Goal: Task Accomplishment & Management: Manage account settings

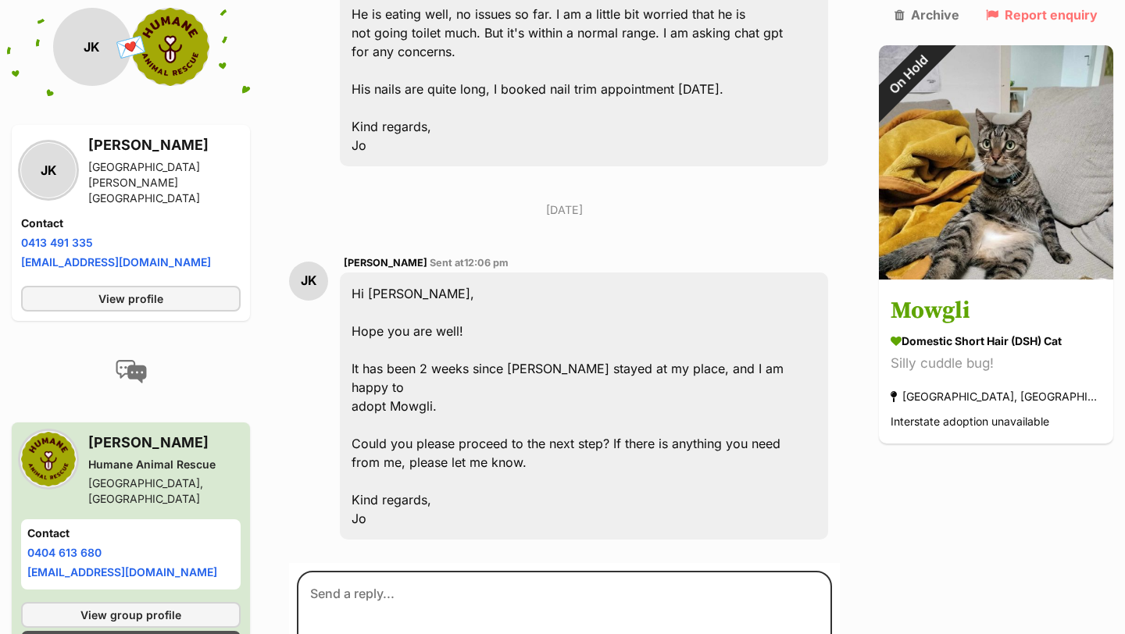
scroll to position [7046, 0]
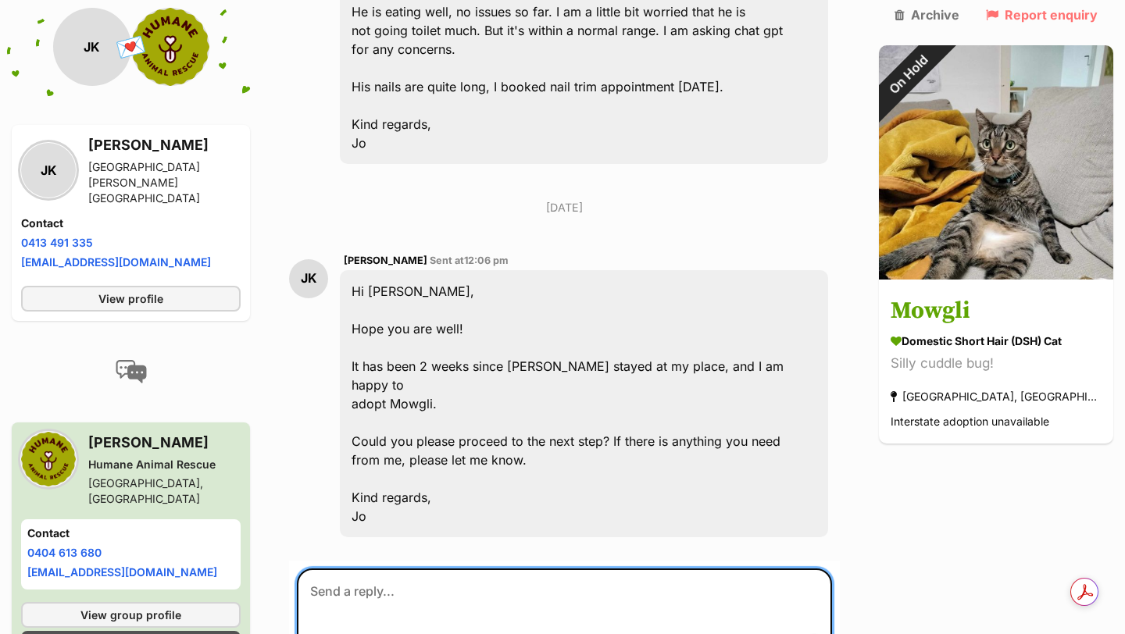
click at [441, 569] on textarea at bounding box center [564, 616] width 535 height 94
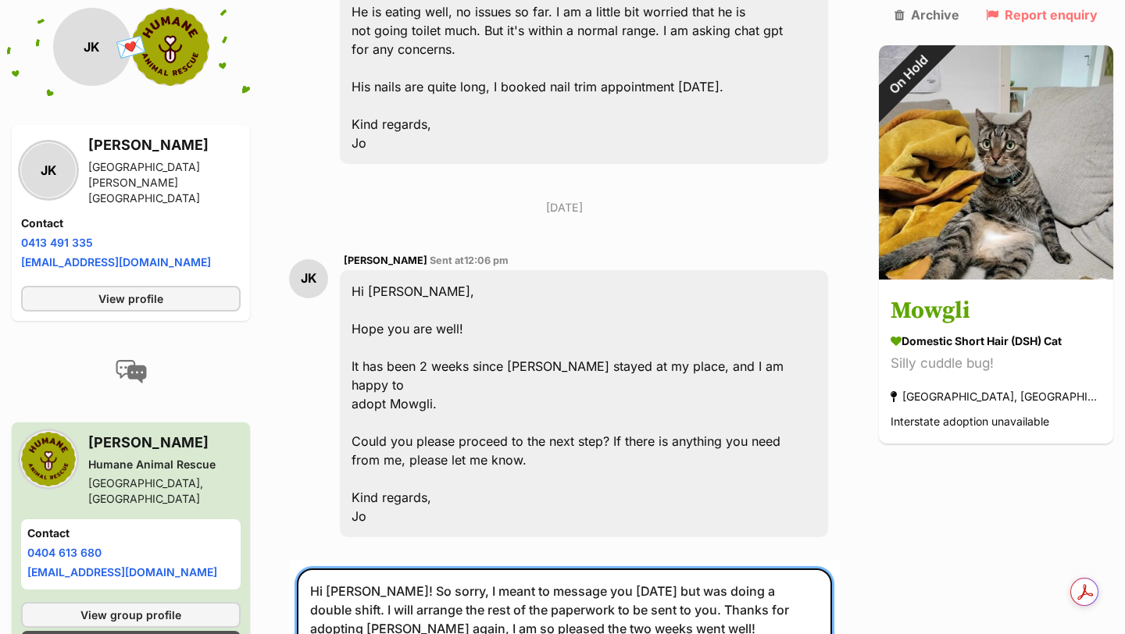
type textarea "Hi [PERSON_NAME]! So sorry, I meant to message you [DATE] but was doing a doubl…"
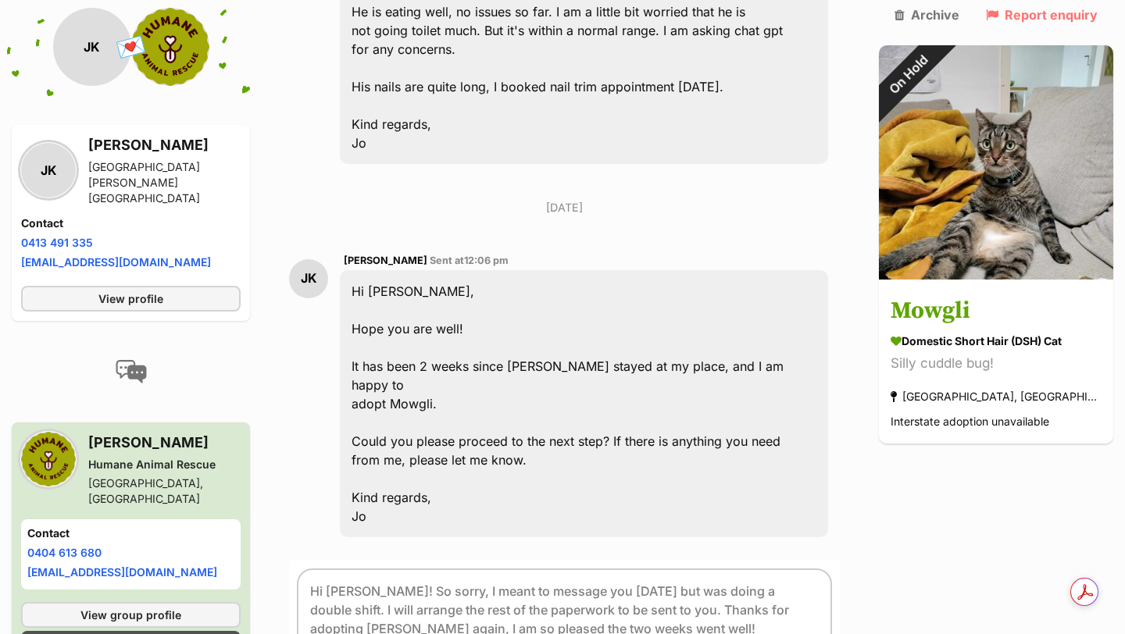
scroll to position [6804, 0]
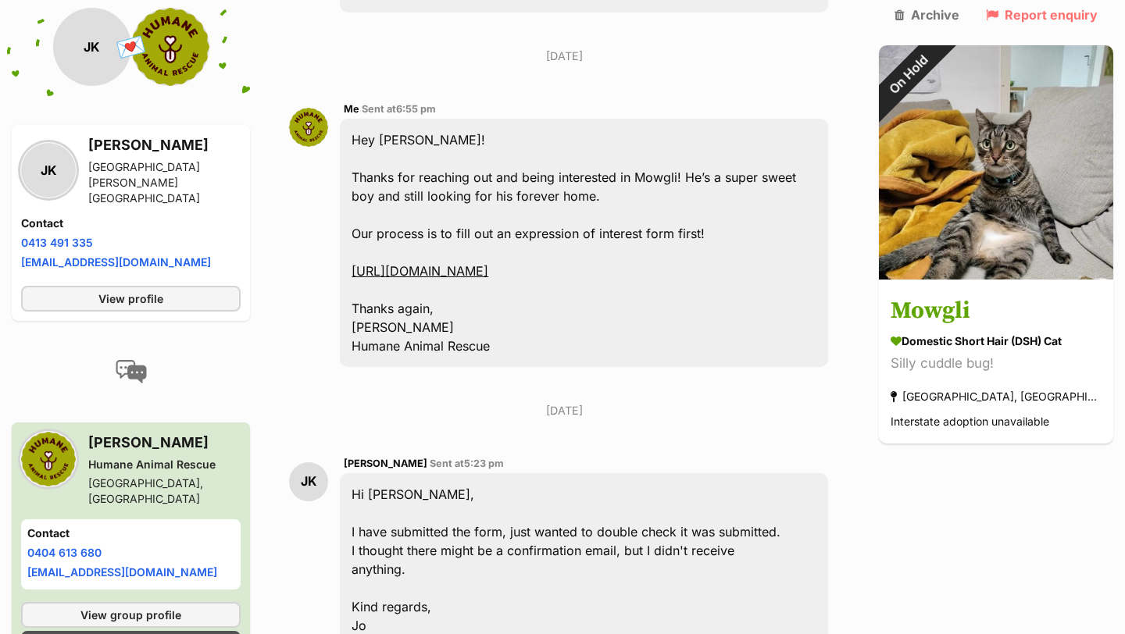
scroll to position [800, 0]
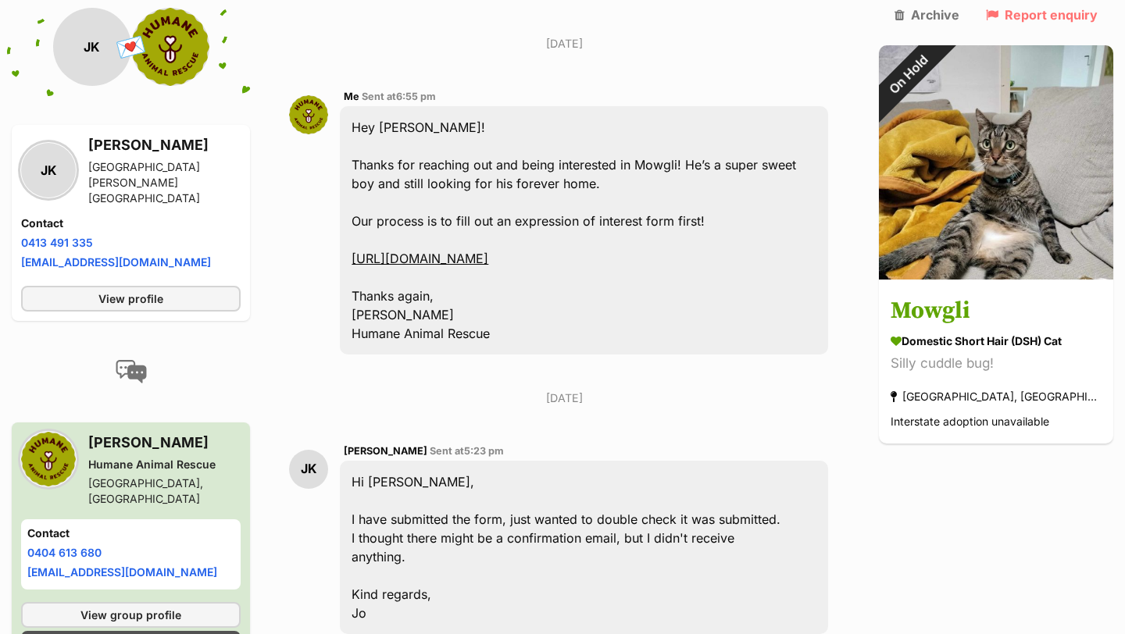
drag, startPoint x: 707, startPoint y: 263, endPoint x: 349, endPoint y: 241, distance: 358.4
click at [349, 241] on div "Me Sent at 6:55 pm Hey Jo! Thanks for reaching out and being interested in Mowg…" at bounding box center [564, 221] width 551 height 291
copy link "[URL][DOMAIN_NAME]"
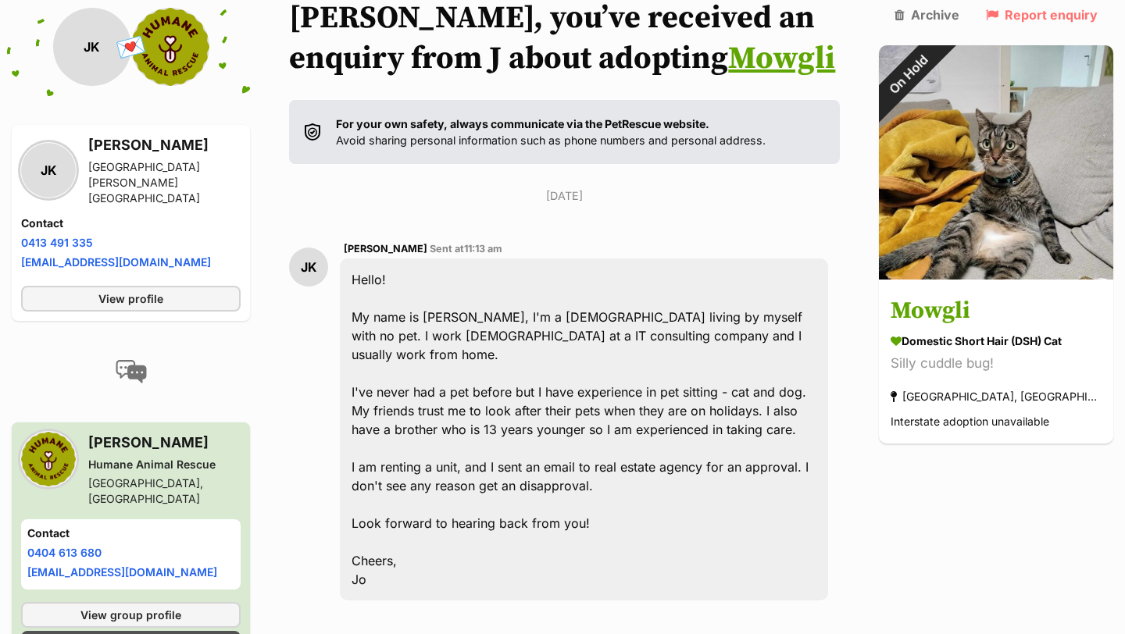
scroll to position [0, 0]
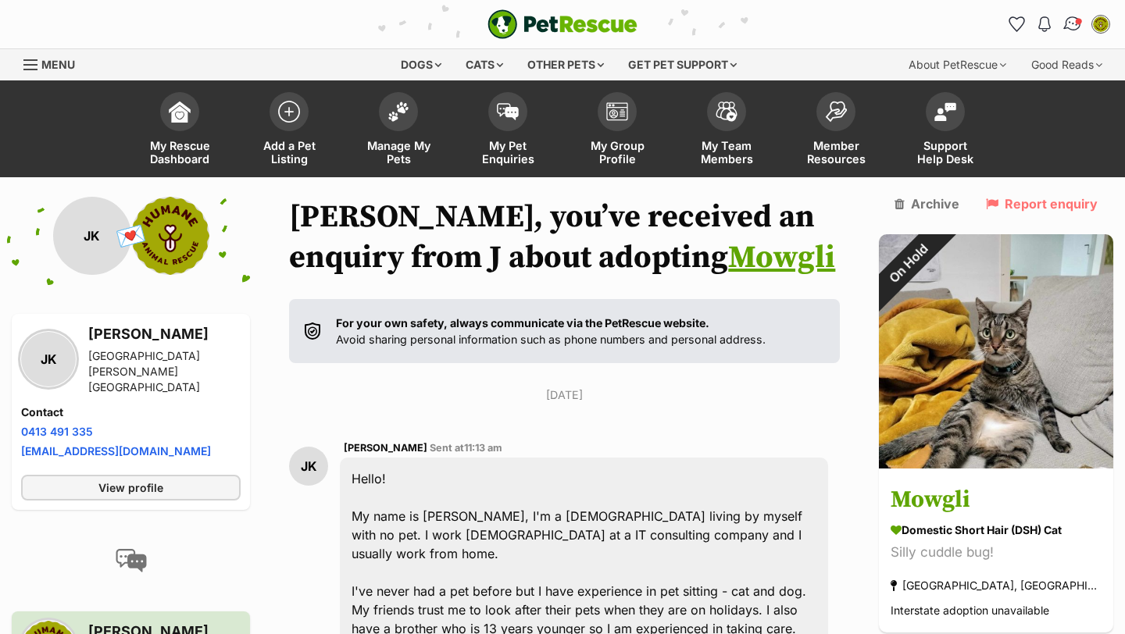
click at [1072, 25] on img "Conversations" at bounding box center [1072, 24] width 21 height 20
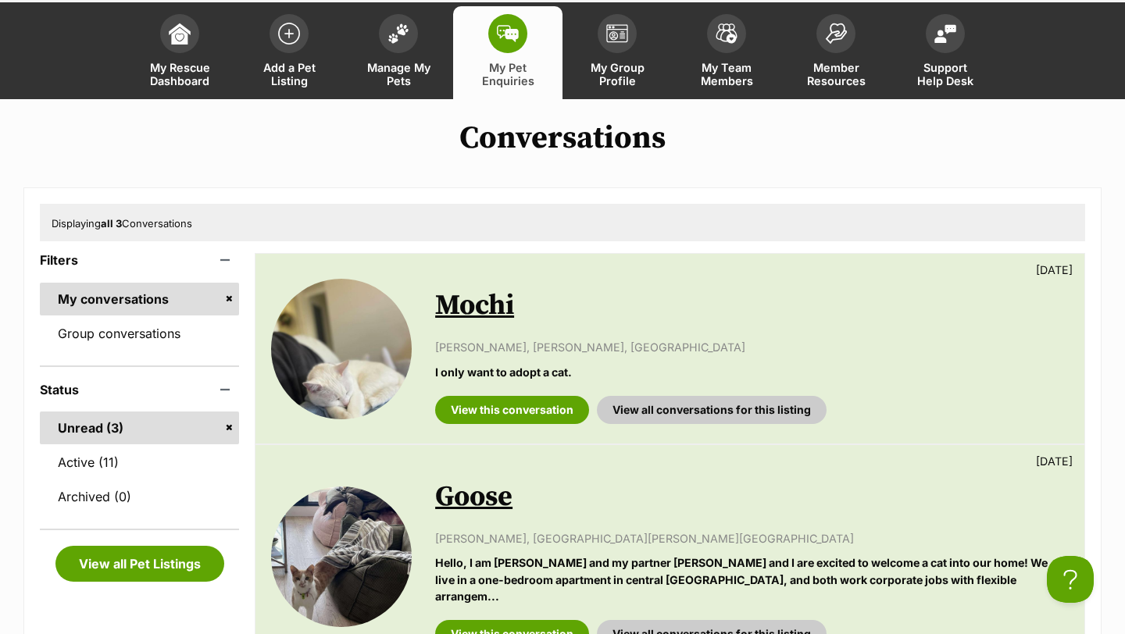
click at [665, 349] on p "grace Lilai, Camberwell, VIC" at bounding box center [752, 347] width 634 height 16
click at [526, 402] on link "View this conversation" at bounding box center [512, 410] width 154 height 28
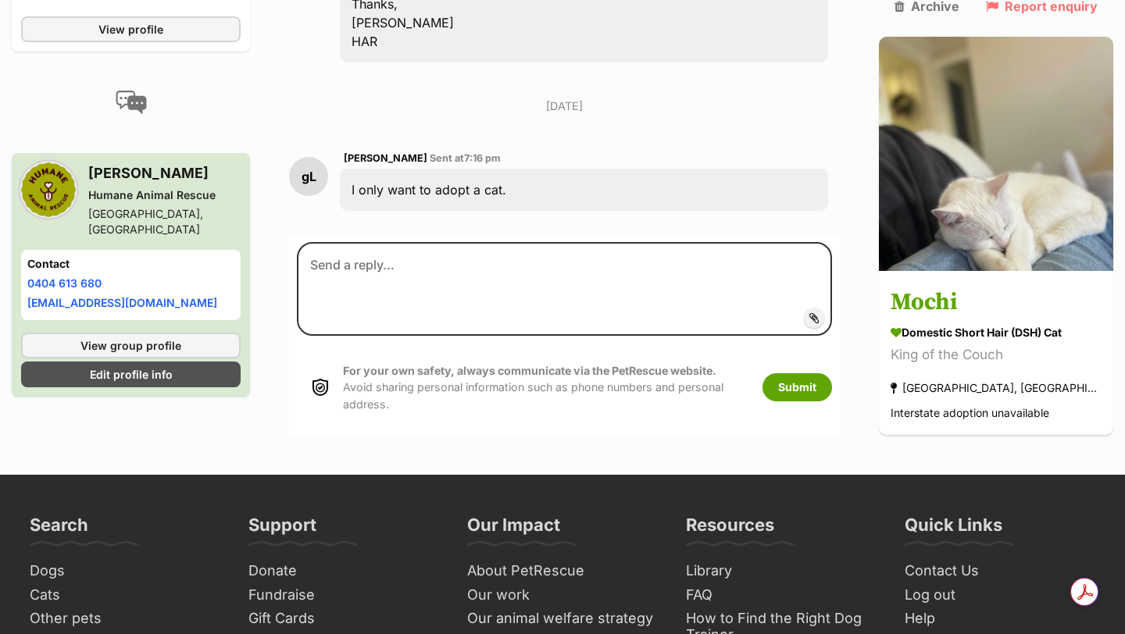
scroll to position [1446, 0]
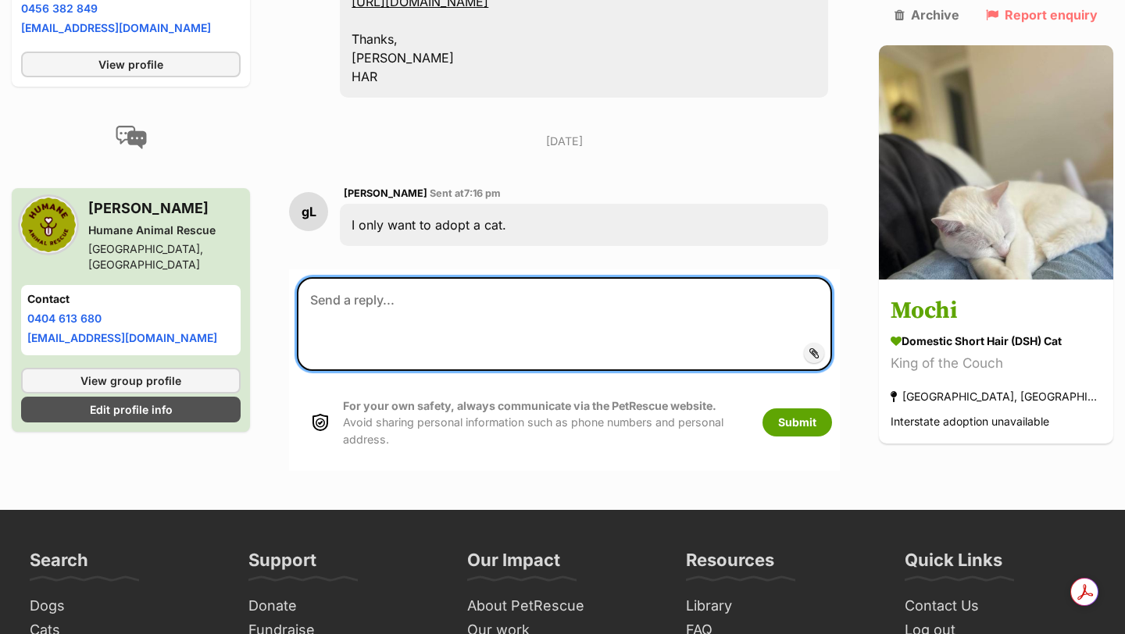
click at [485, 338] on textarea at bounding box center [564, 324] width 535 height 94
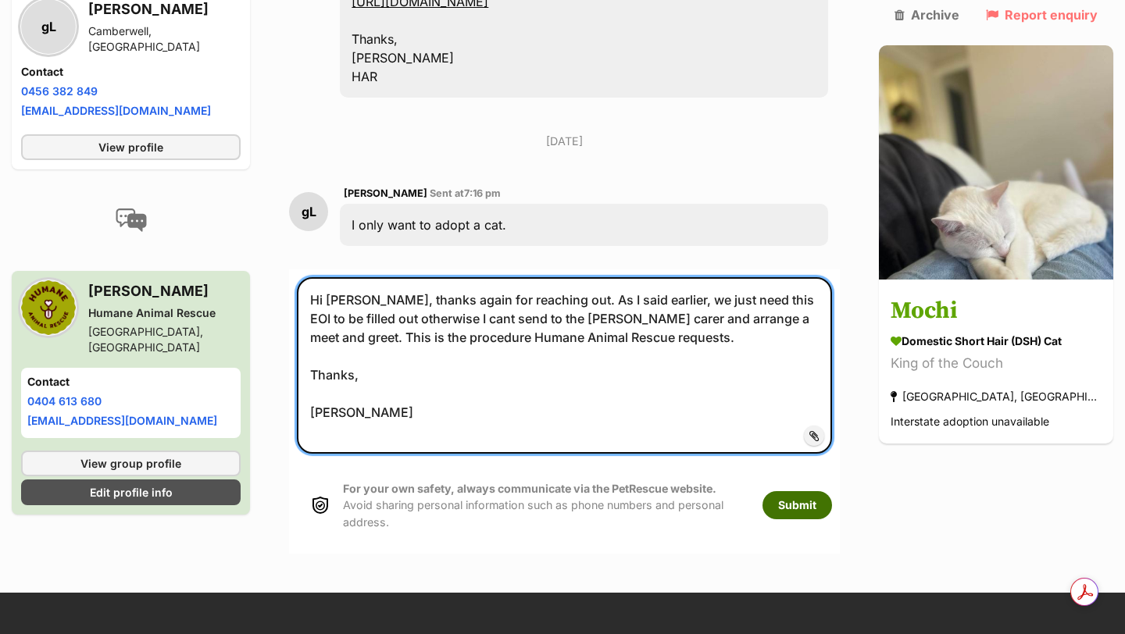
type textarea "Hi Grace, thanks again for reaching out. As I said earlier, we just need this E…"
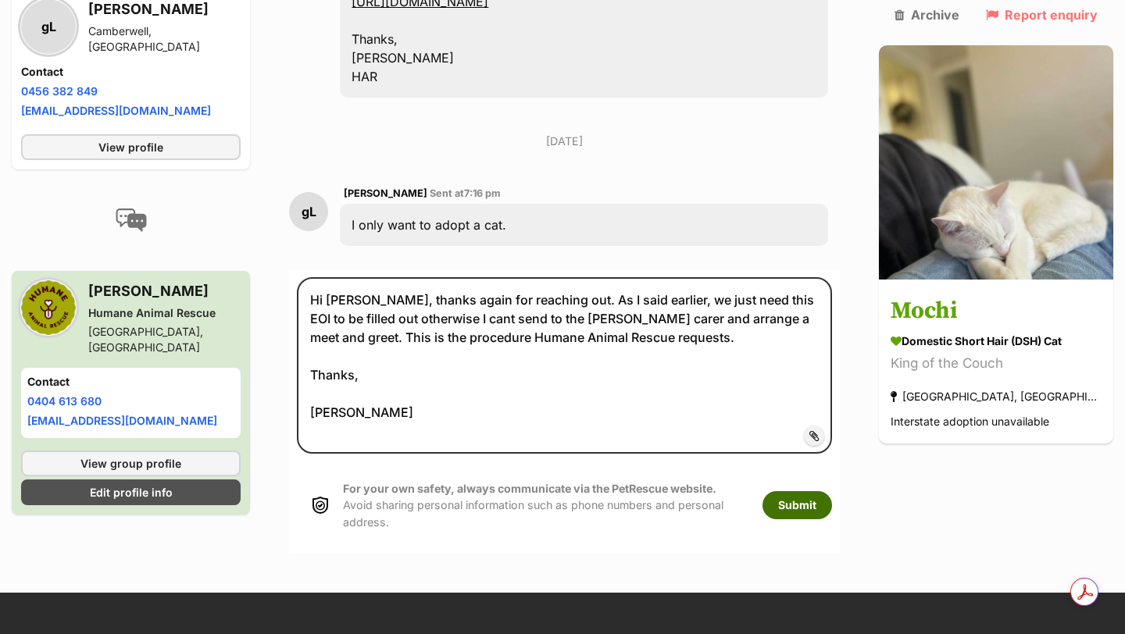
click at [832, 506] on button "Submit" at bounding box center [797, 505] width 70 height 28
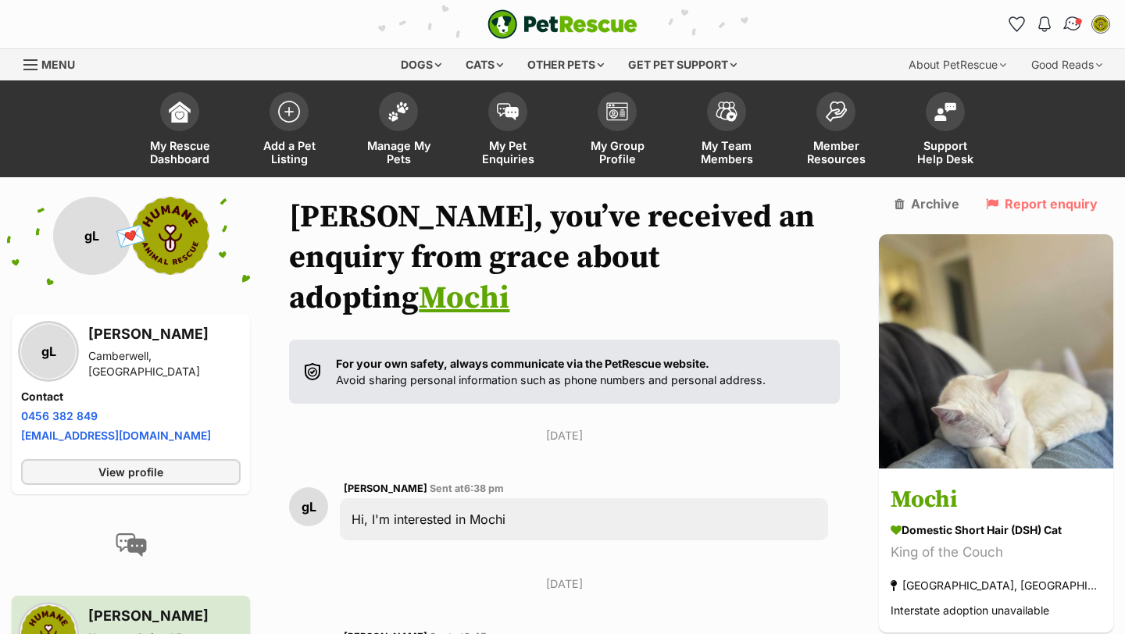
click at [1069, 16] on img "Conversations" at bounding box center [1072, 24] width 21 height 20
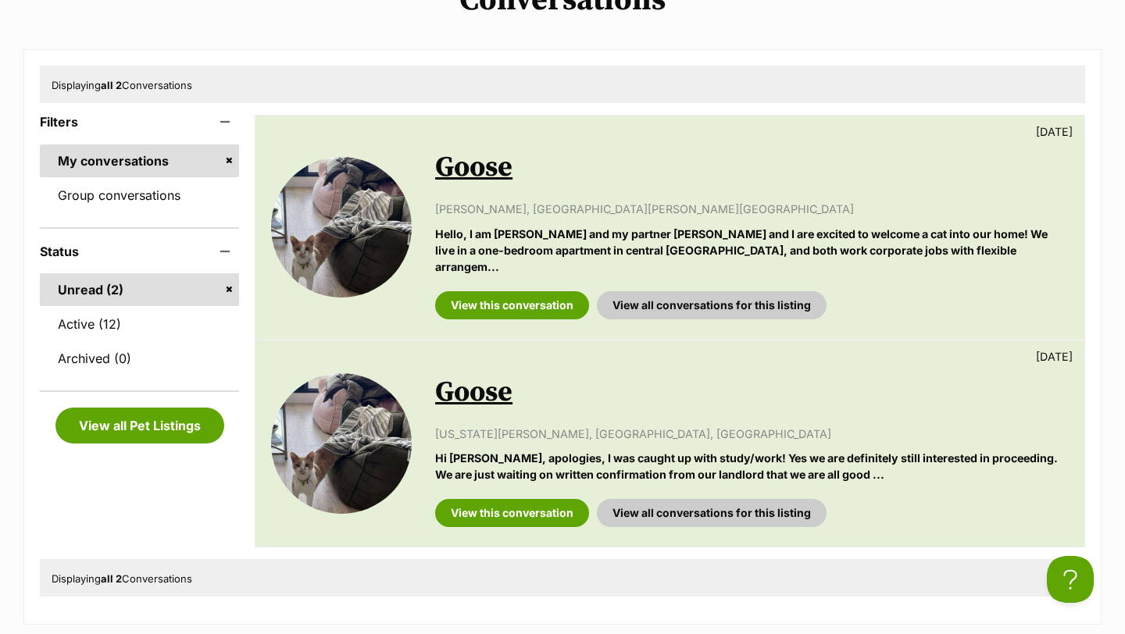
scroll to position [234, 0]
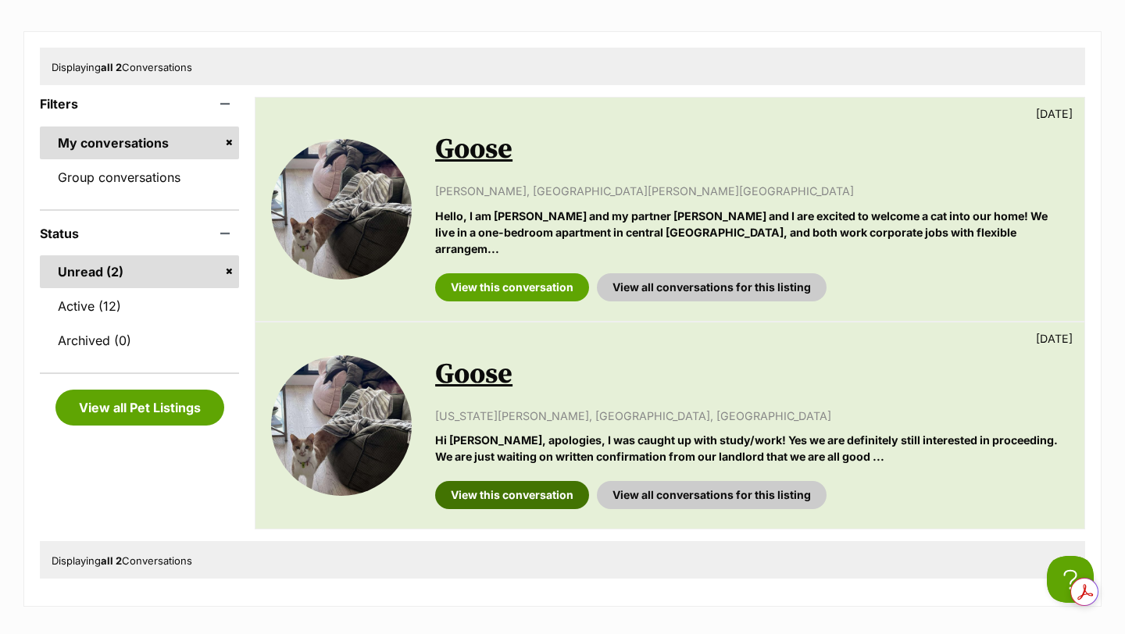
click at [549, 481] on link "View this conversation" at bounding box center [512, 495] width 154 height 28
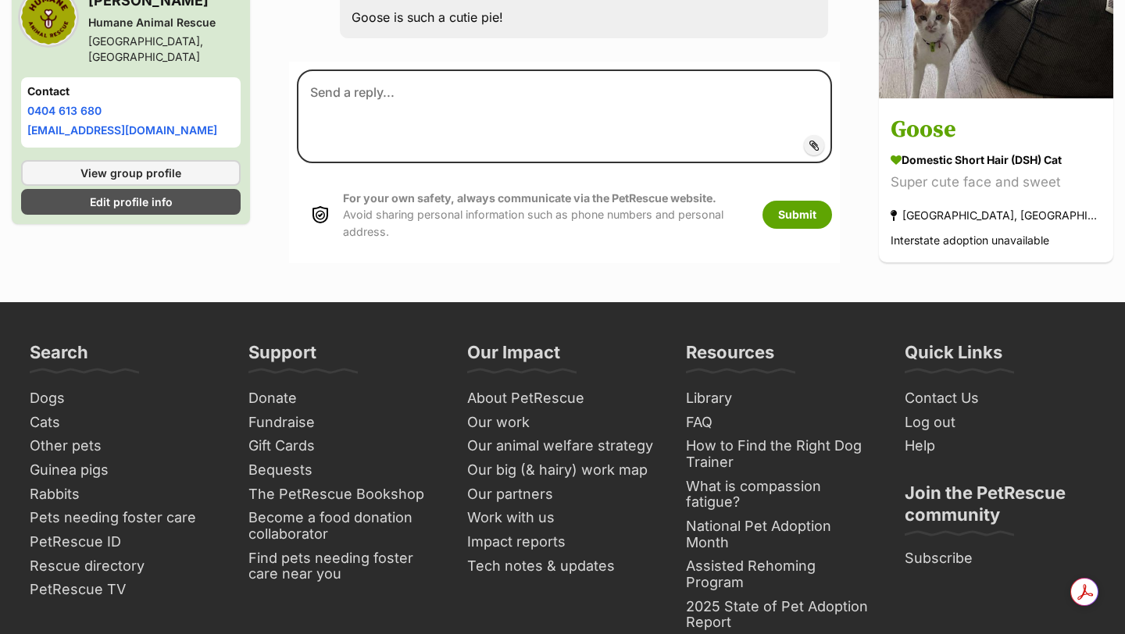
scroll to position [3068, 0]
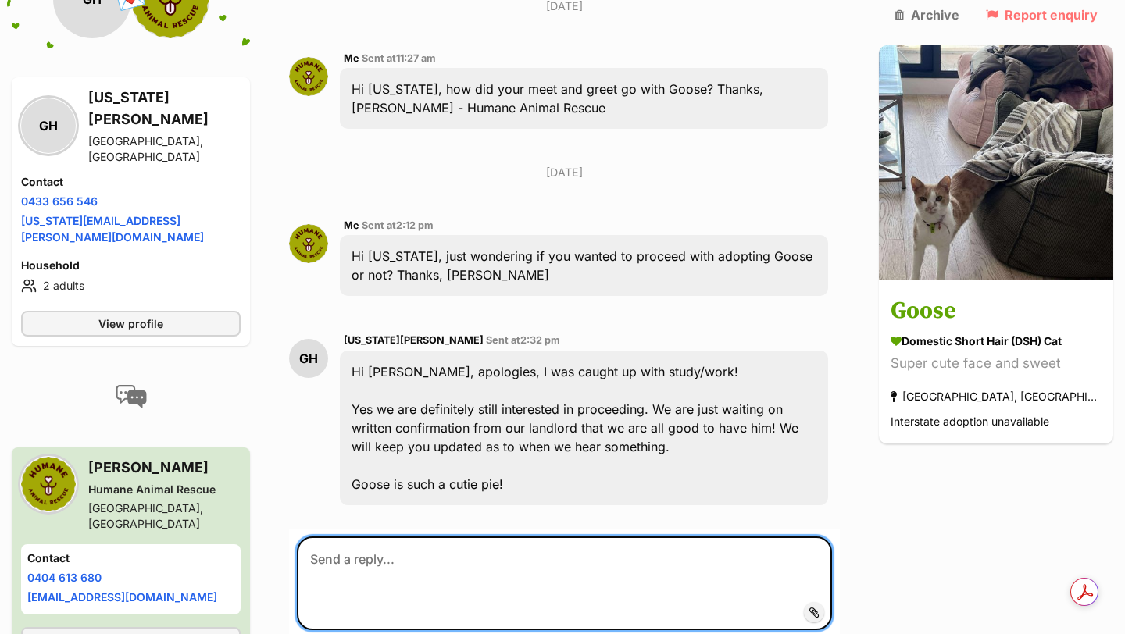
click at [472, 537] on textarea at bounding box center [564, 584] width 535 height 94
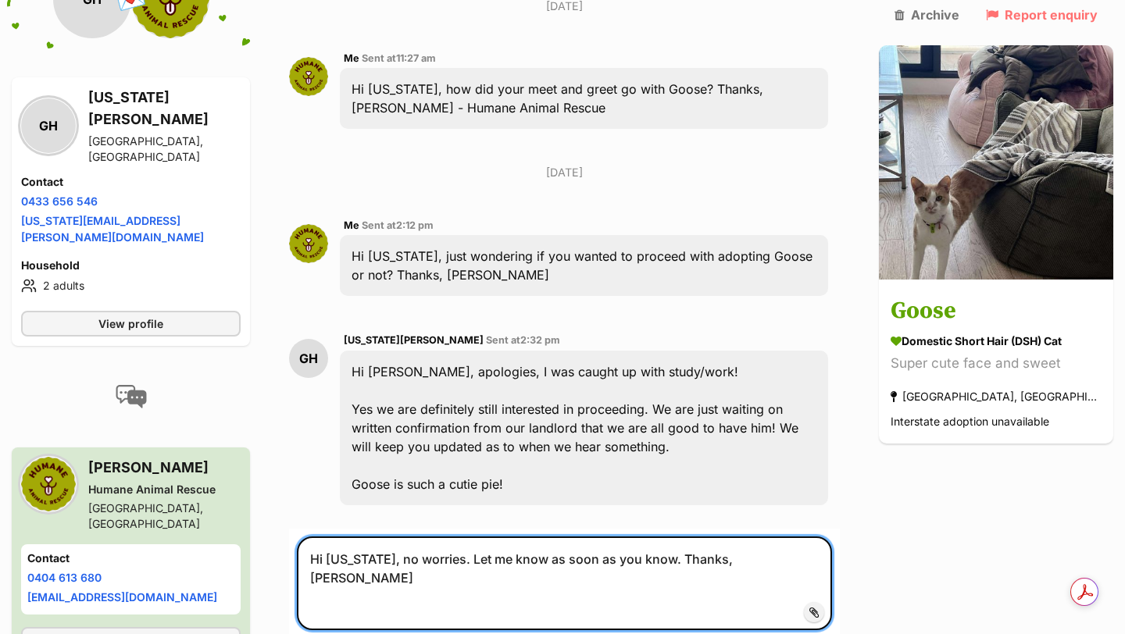
type textarea "Hi Georgia, no worries. Let me know as soon as you know. Thanks, Melissa - HAR"
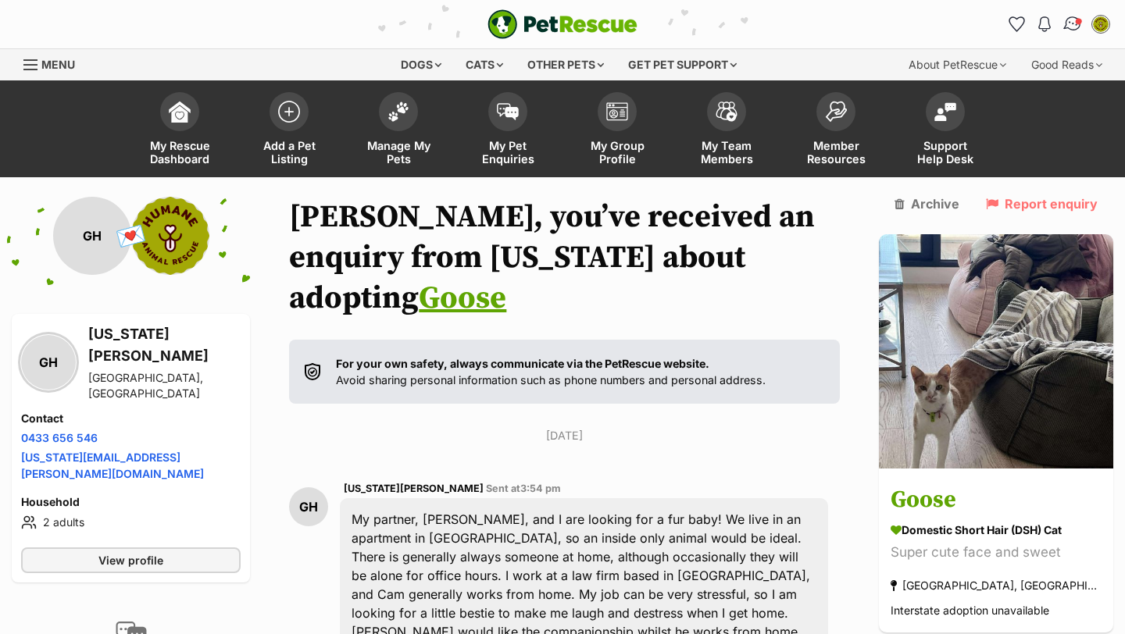
click at [1070, 28] on img "Conversations" at bounding box center [1072, 24] width 21 height 20
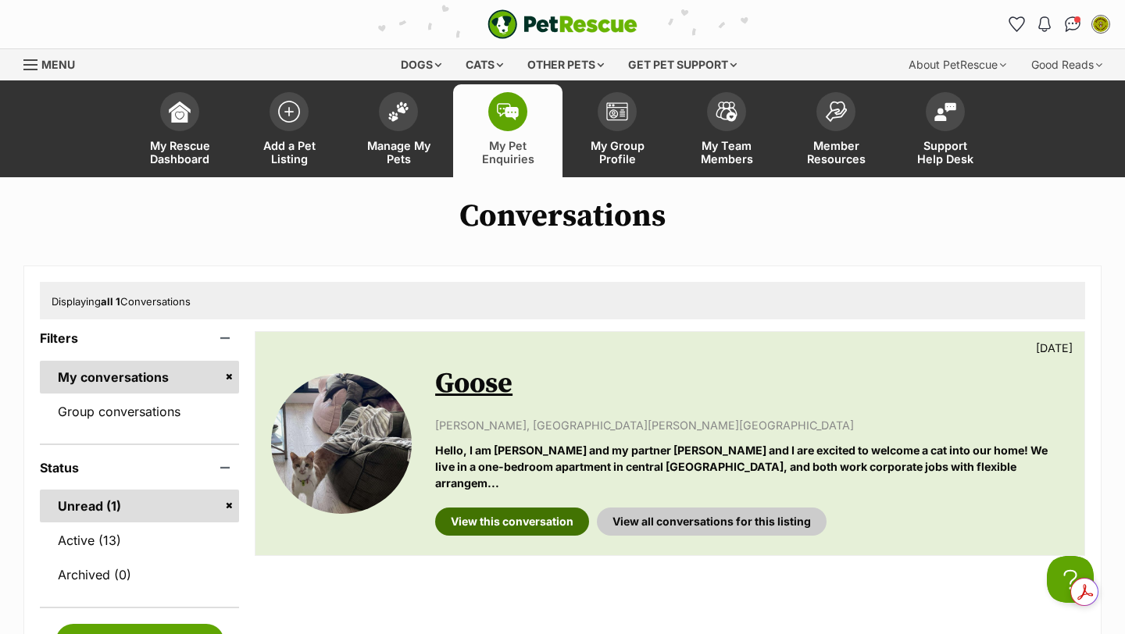
click at [558, 508] on link "View this conversation" at bounding box center [512, 522] width 154 height 28
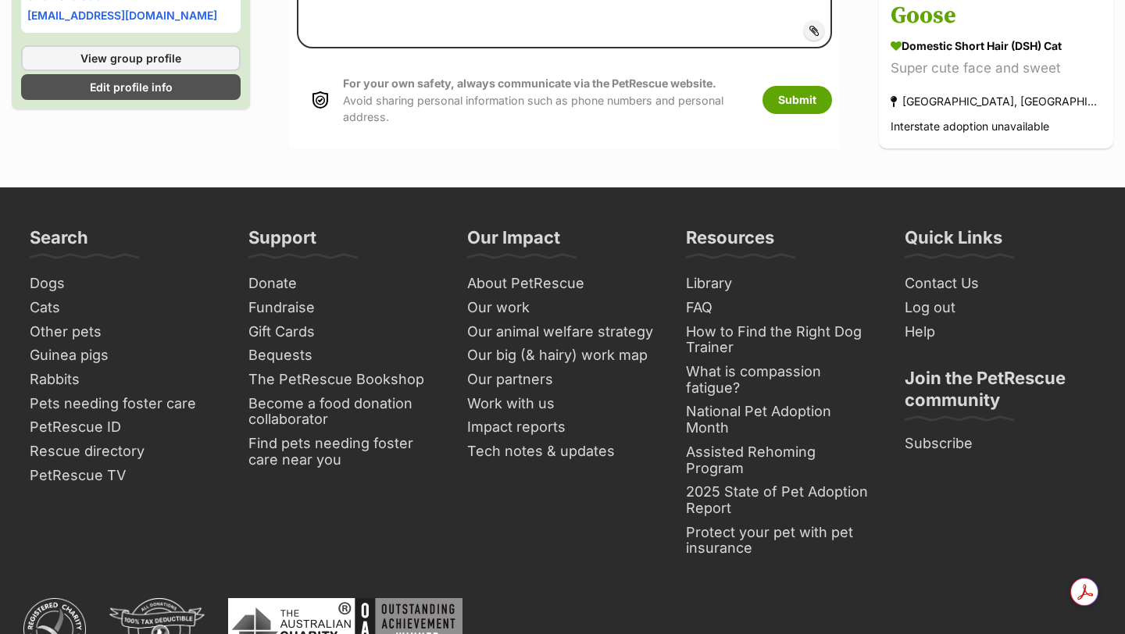
scroll to position [626, 0]
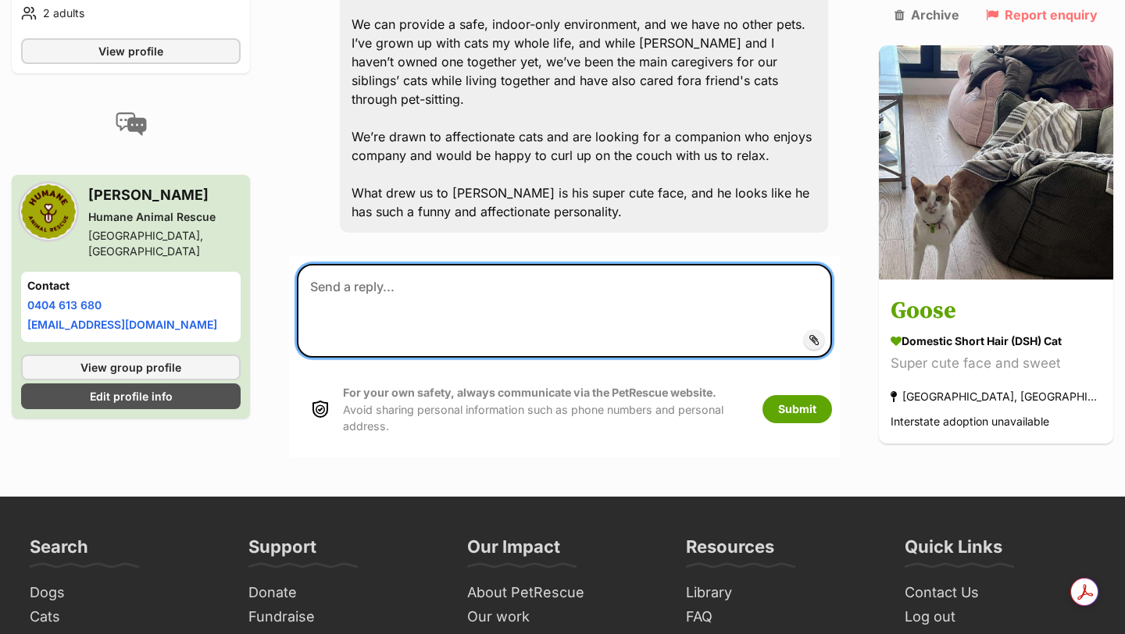
click at [507, 264] on textarea at bounding box center [564, 311] width 535 height 94
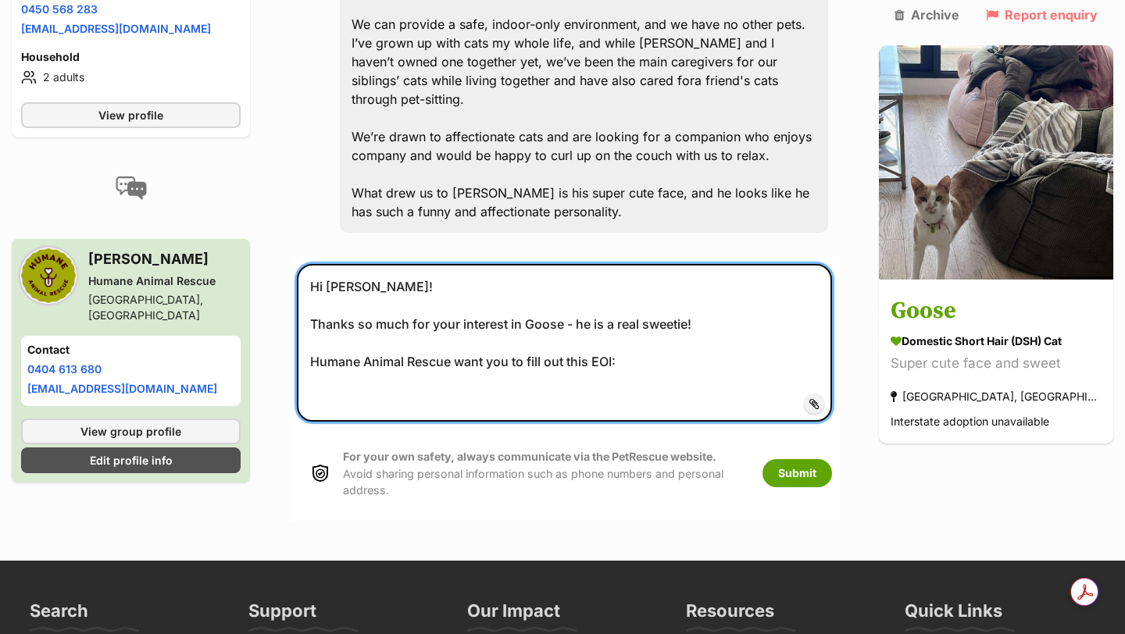
paste textarea "[URL][DOMAIN_NAME]"
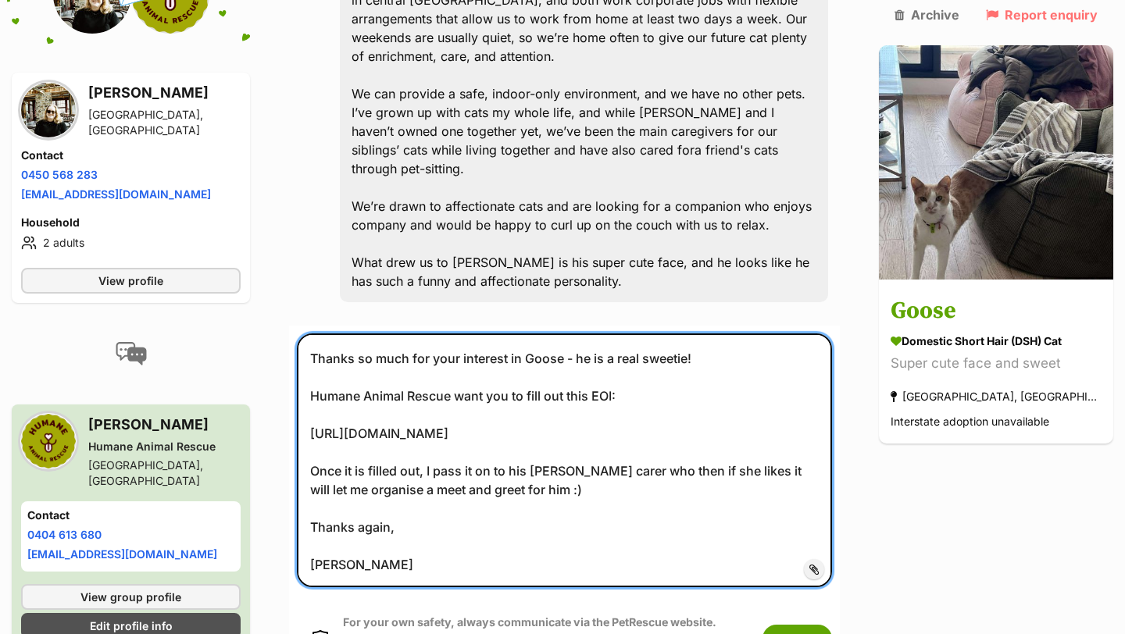
scroll to position [59, 0]
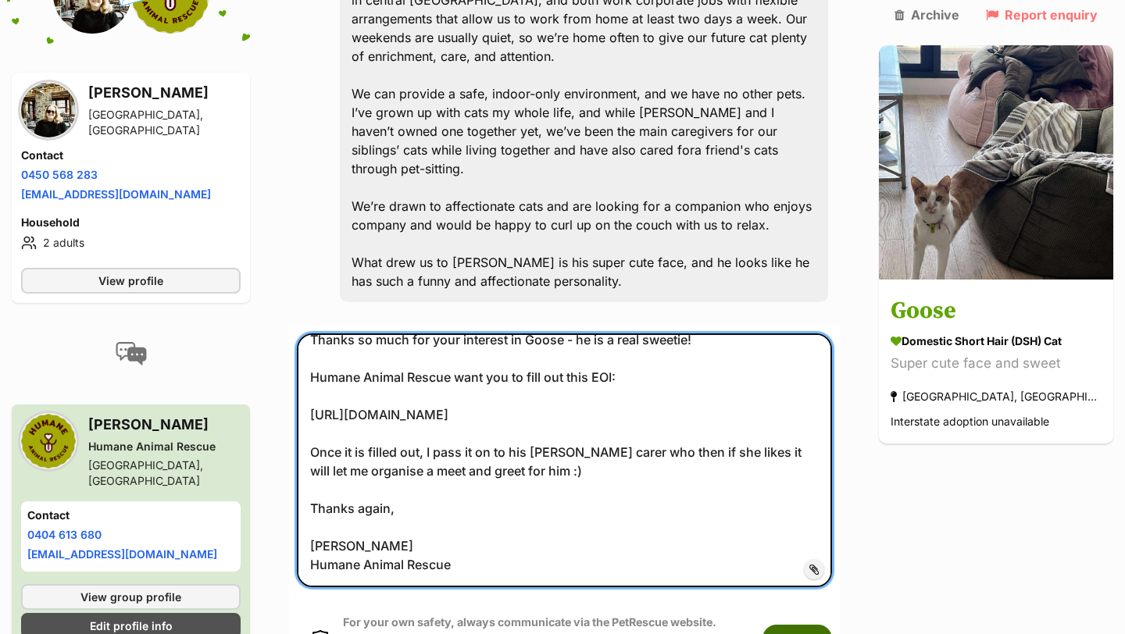
type textarea "Hi Sarah! Thanks so much for your interest in Goose - he is a real sweetie! Hum…"
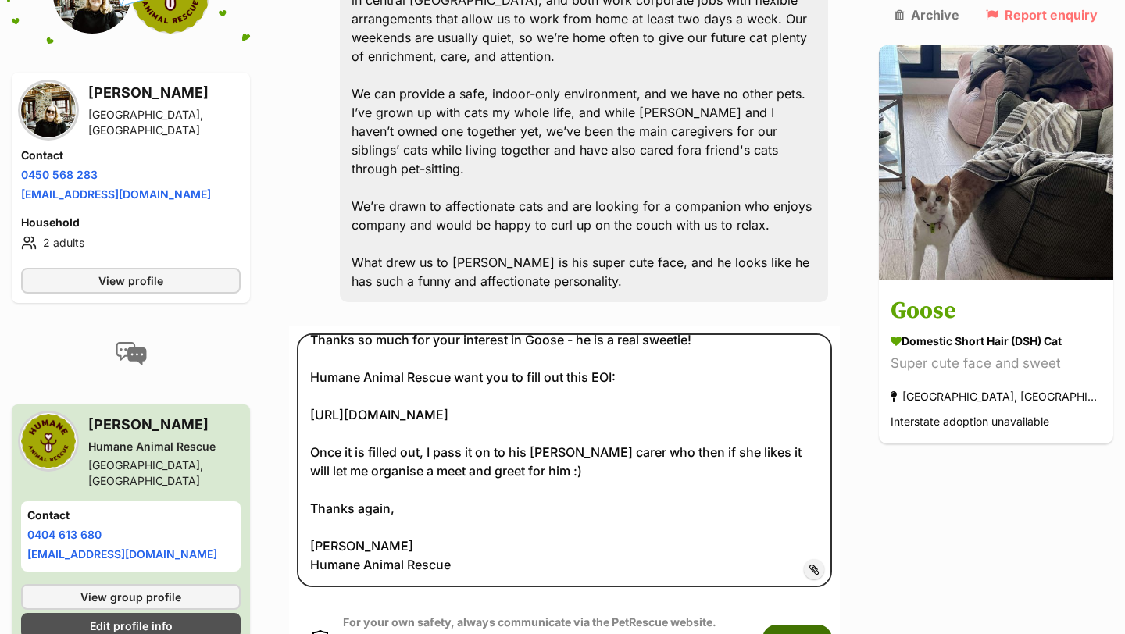
click at [828, 625] on button "Submit" at bounding box center [797, 639] width 70 height 28
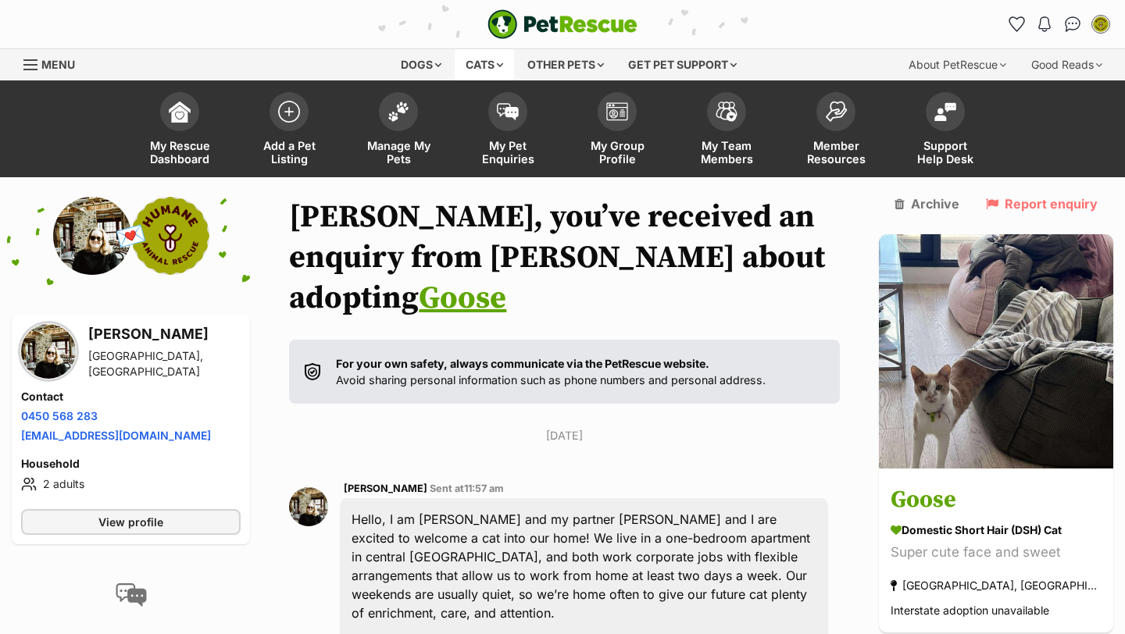
click at [475, 69] on div "Cats" at bounding box center [484, 64] width 59 height 31
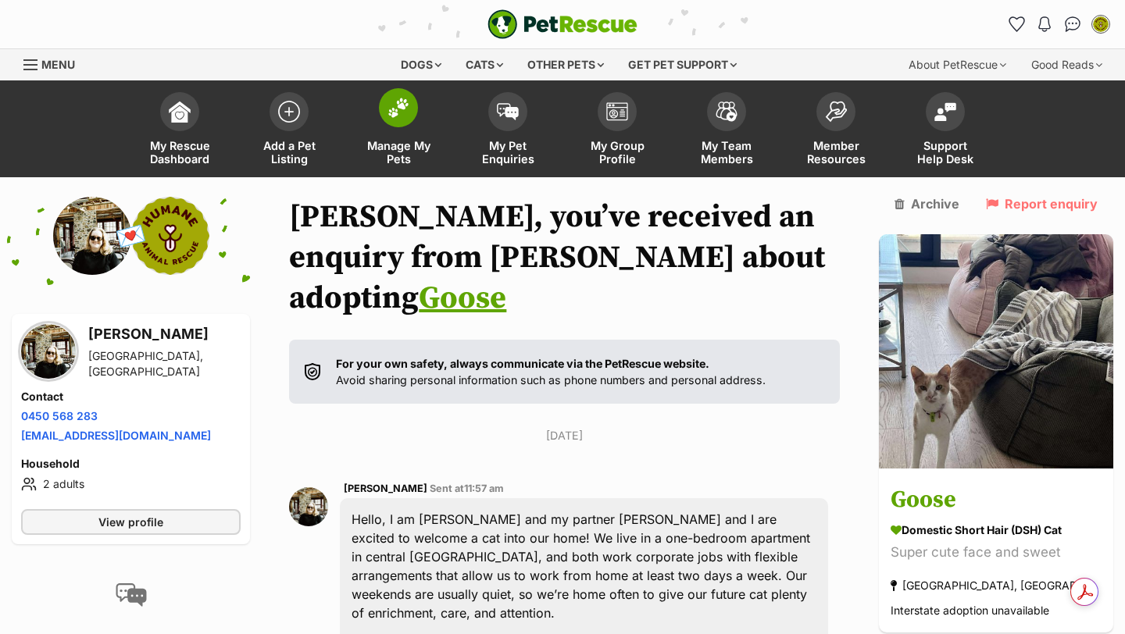
click at [399, 127] on span at bounding box center [398, 107] width 39 height 39
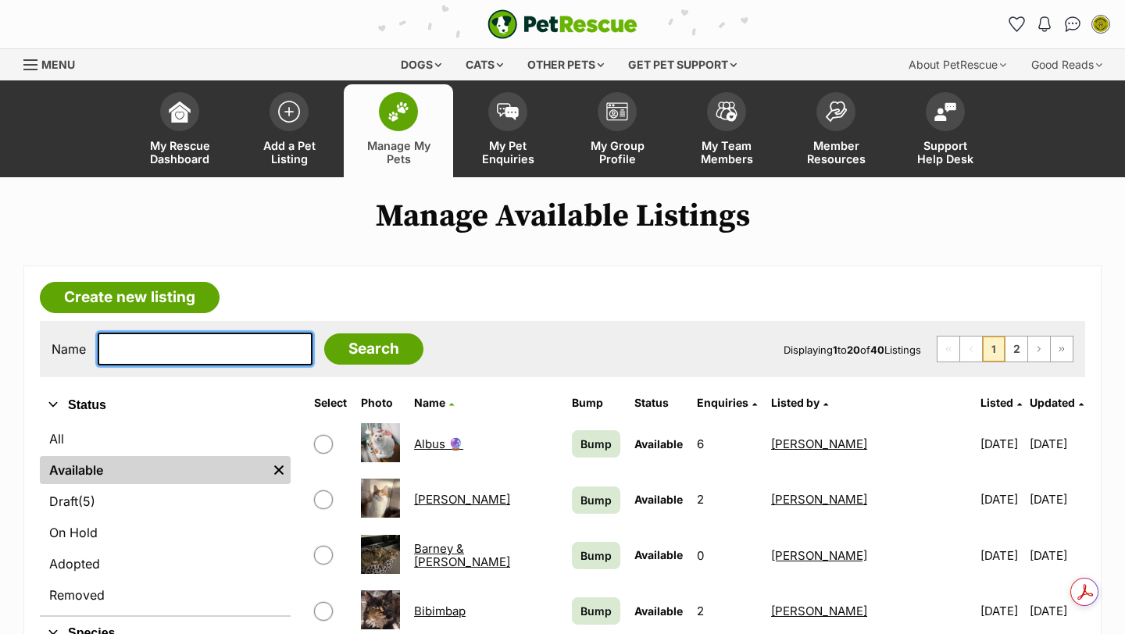
click at [177, 355] on input "text" at bounding box center [205, 349] width 215 height 33
type input "mowgli"
click at [324, 334] on input "Search" at bounding box center [373, 349] width 99 height 31
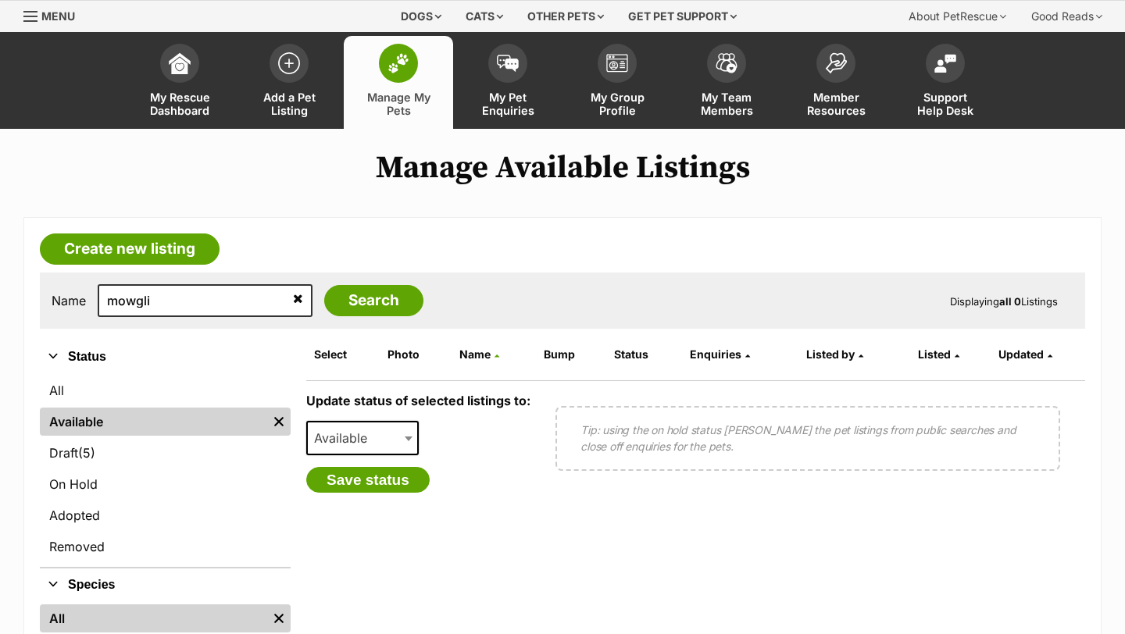
scroll to position [81, 0]
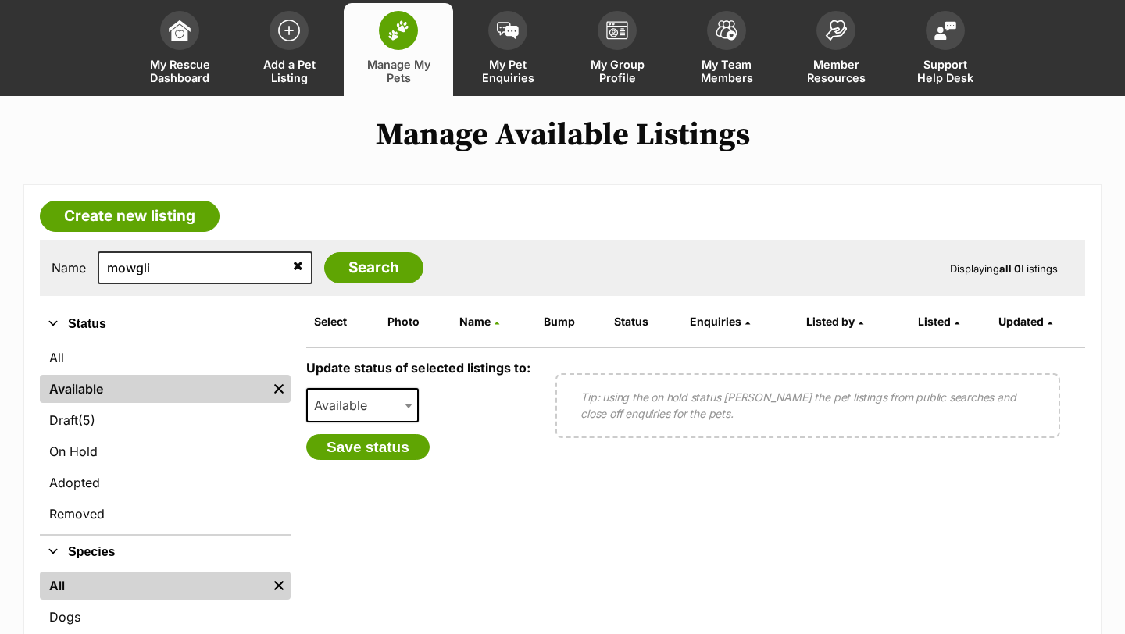
click at [302, 285] on div "Name [GEOGRAPHIC_DATA] Search Displaying all 0 Listings" at bounding box center [562, 268] width 1045 height 56
click at [324, 273] on input "Search" at bounding box center [373, 267] width 99 height 31
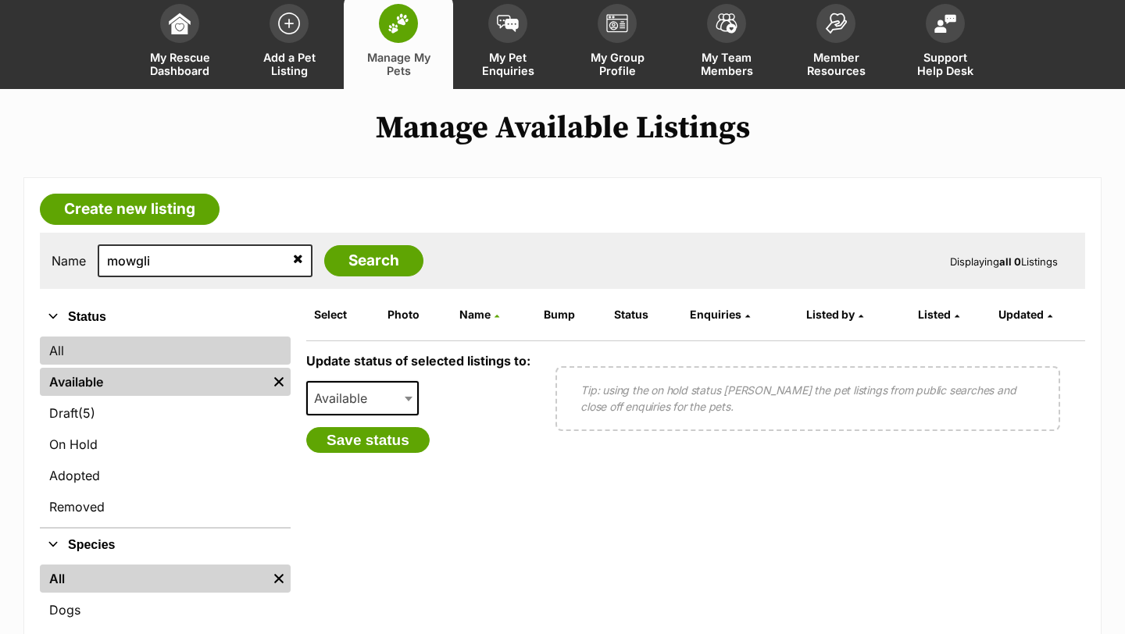
click at [73, 340] on link "All" at bounding box center [165, 351] width 251 height 28
click at [60, 348] on link "All" at bounding box center [165, 351] width 251 height 28
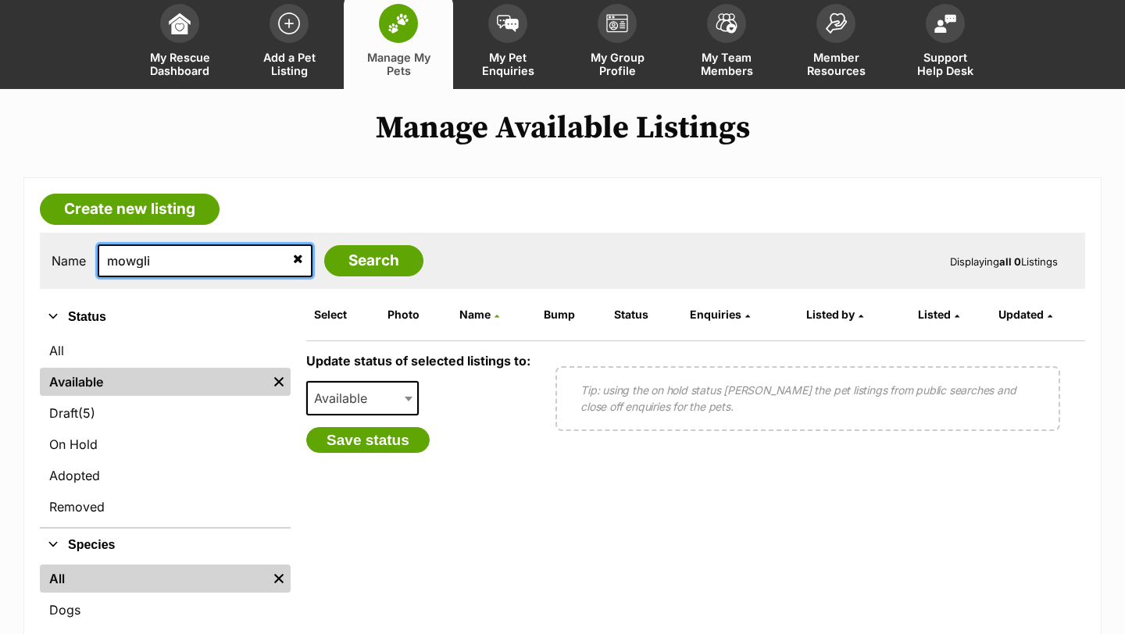
click at [255, 262] on input "mowgli" at bounding box center [205, 261] width 215 height 33
click at [293, 260] on icon at bounding box center [298, 258] width 10 height 12
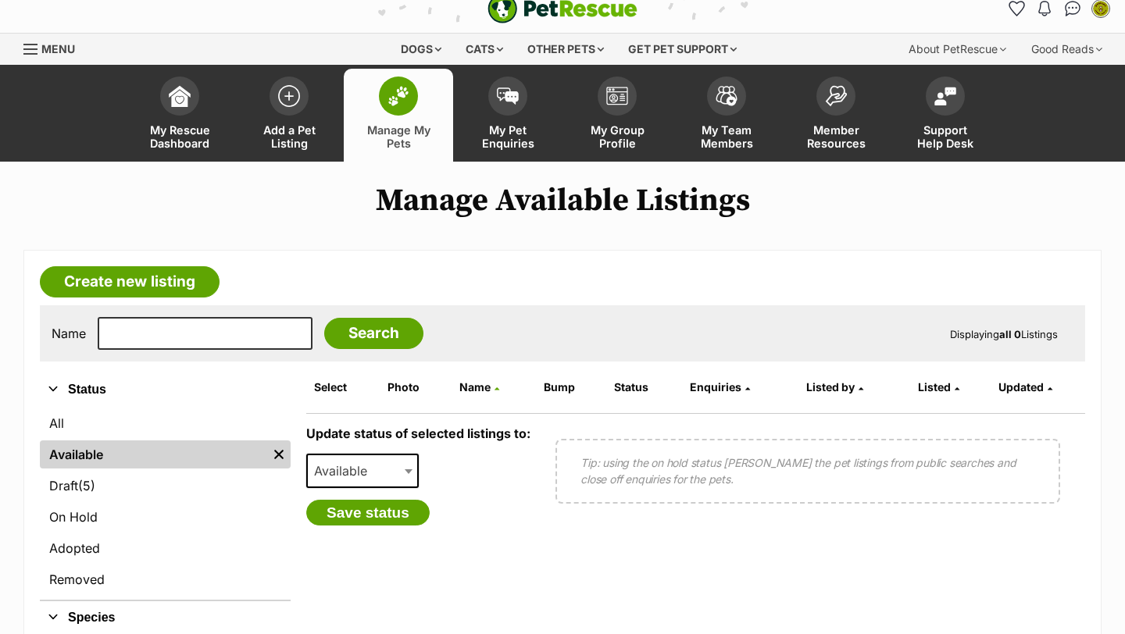
scroll to position [0, 0]
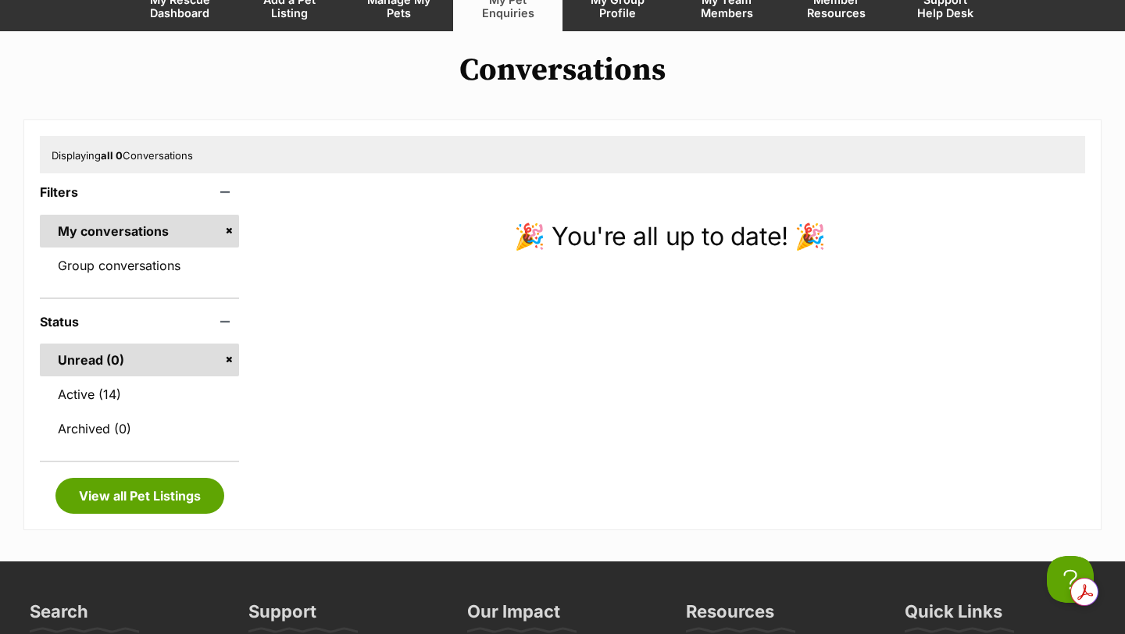
scroll to position [228, 0]
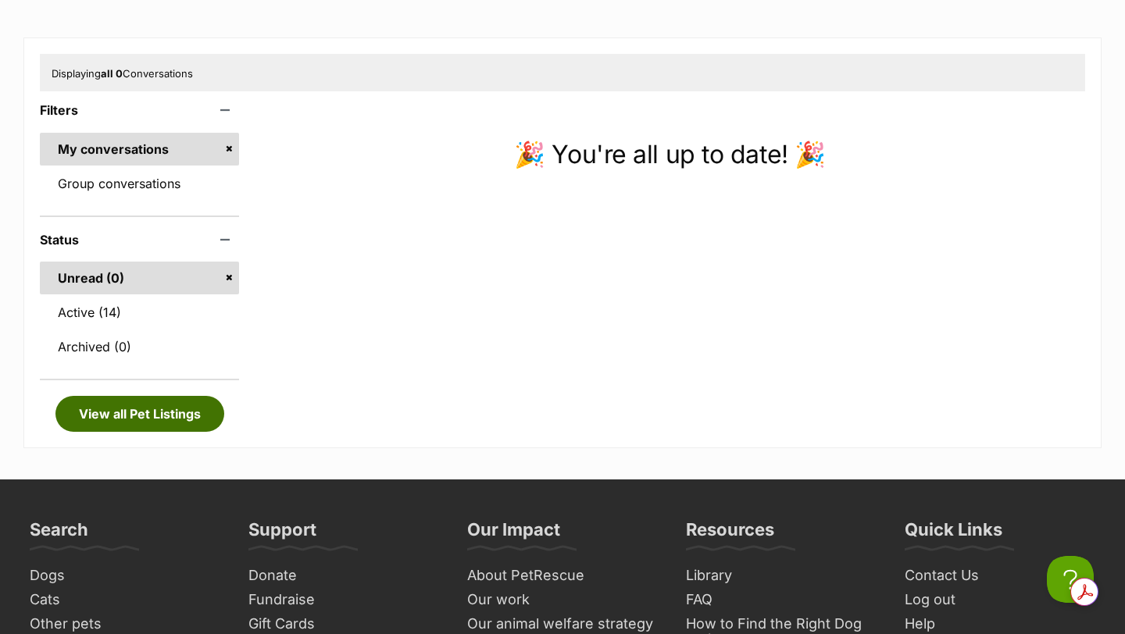
click at [173, 419] on link "View all Pet Listings" at bounding box center [139, 414] width 169 height 36
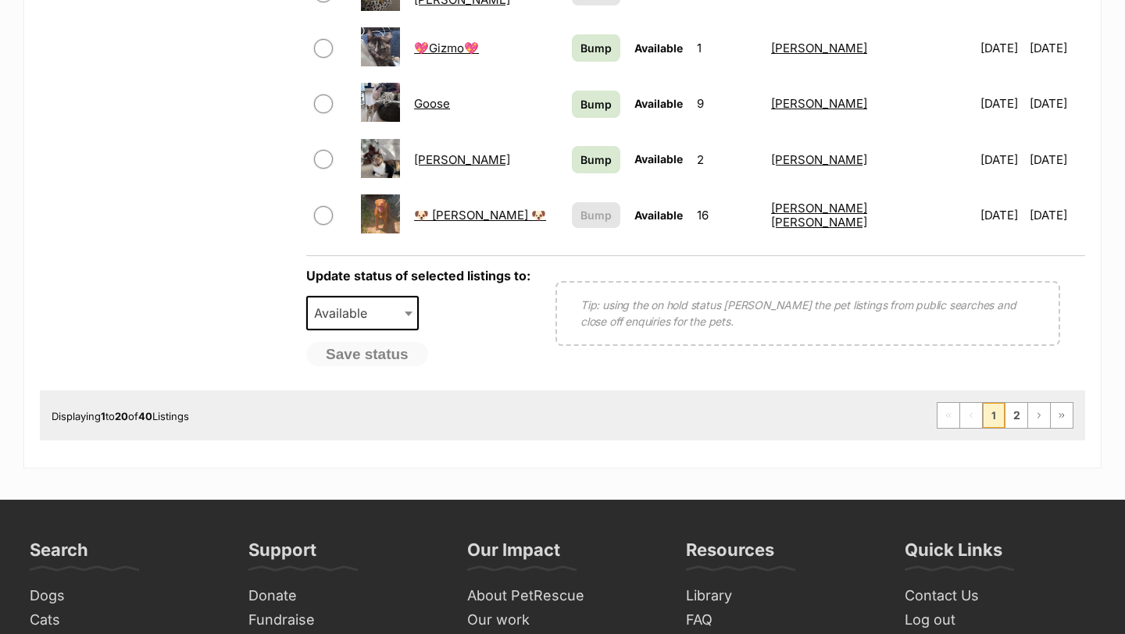
scroll to position [1258, 0]
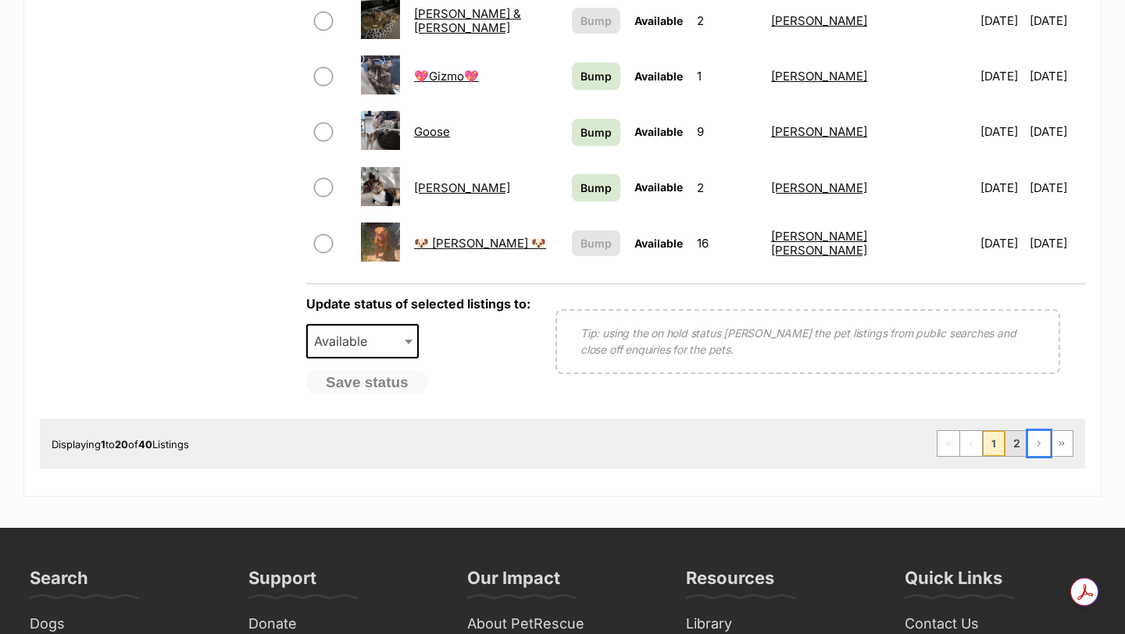
click at [1029, 456] on link "Next Page" at bounding box center [1039, 443] width 22 height 25
click at [1026, 456] on link "2" at bounding box center [1016, 443] width 22 height 25
click at [1025, 455] on link "2" at bounding box center [1016, 443] width 22 height 25
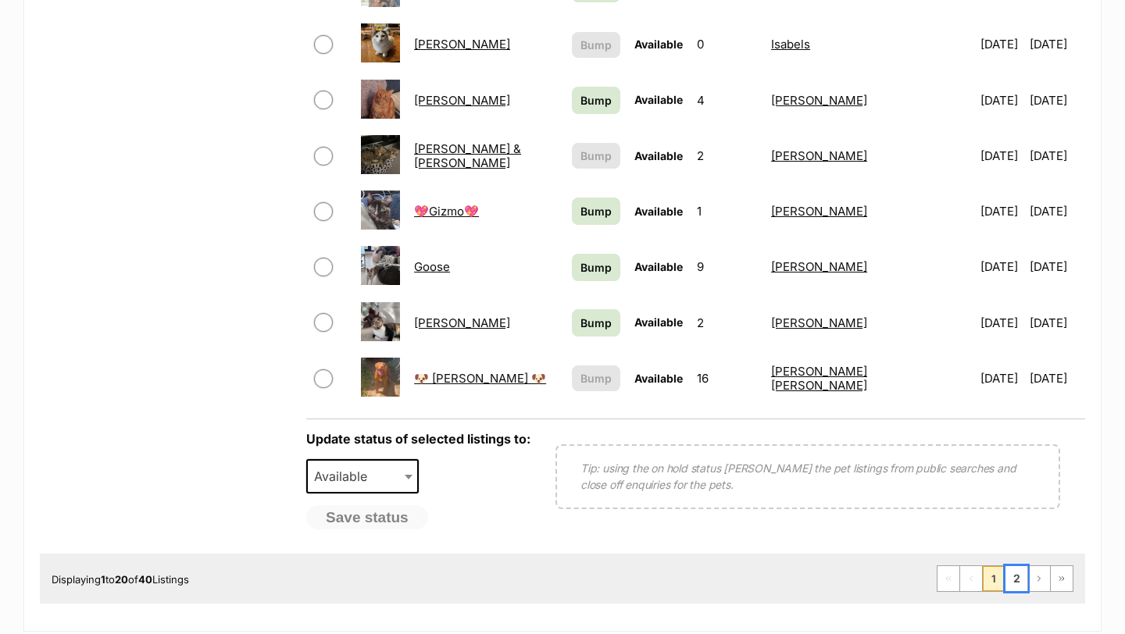
scroll to position [1162, 0]
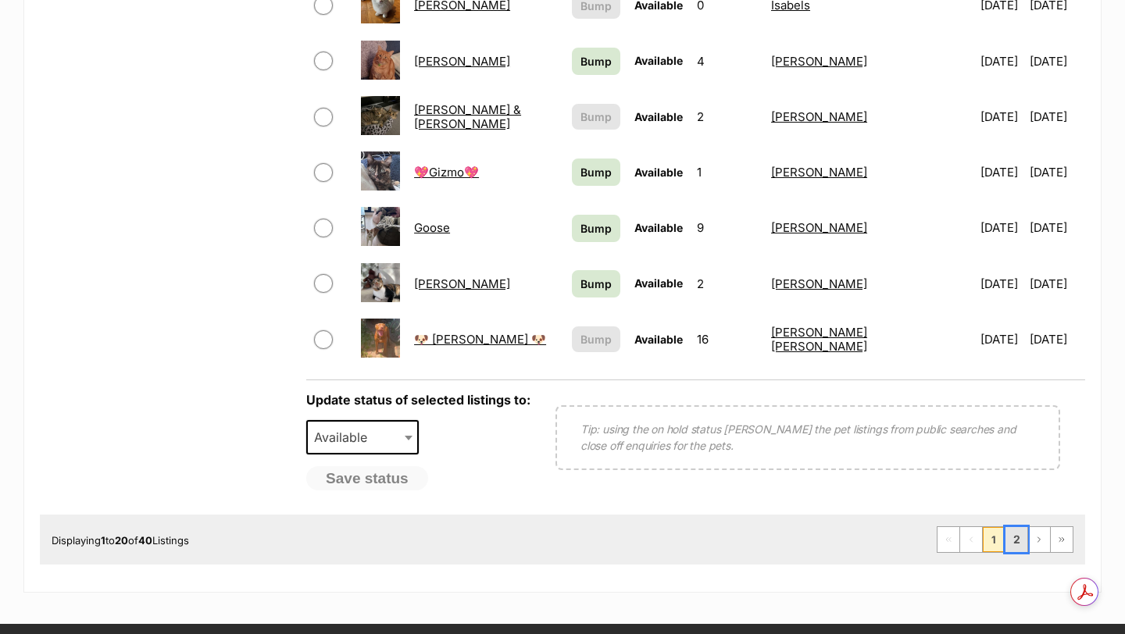
click at [1013, 541] on link "2" at bounding box center [1016, 539] width 22 height 25
click at [1043, 550] on link "Next Page" at bounding box center [1039, 539] width 22 height 25
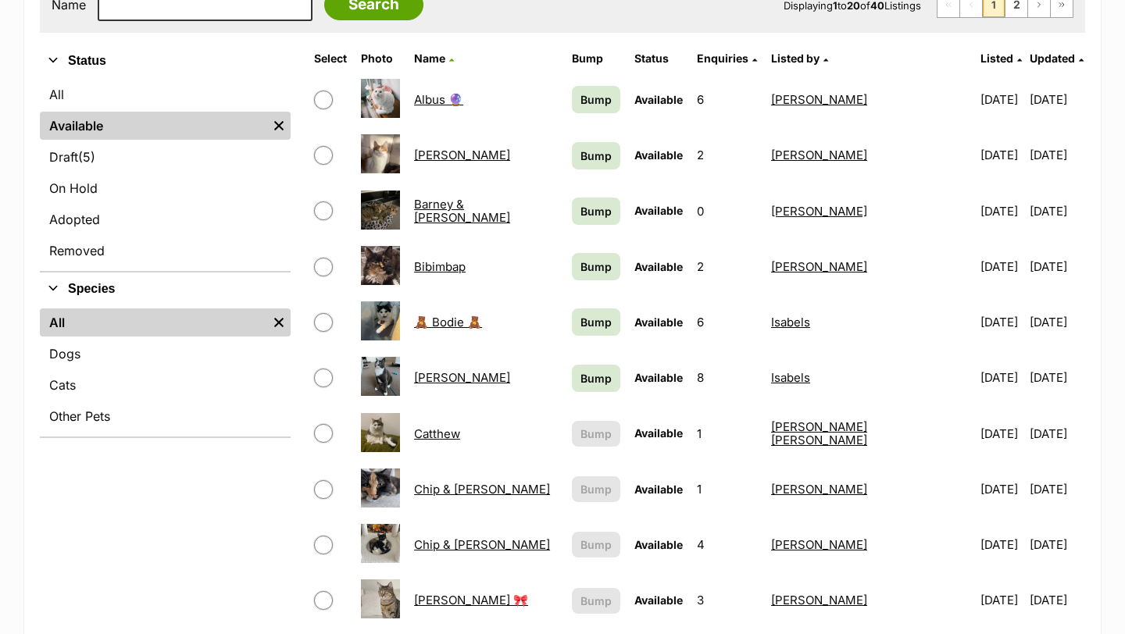
scroll to position [516, 0]
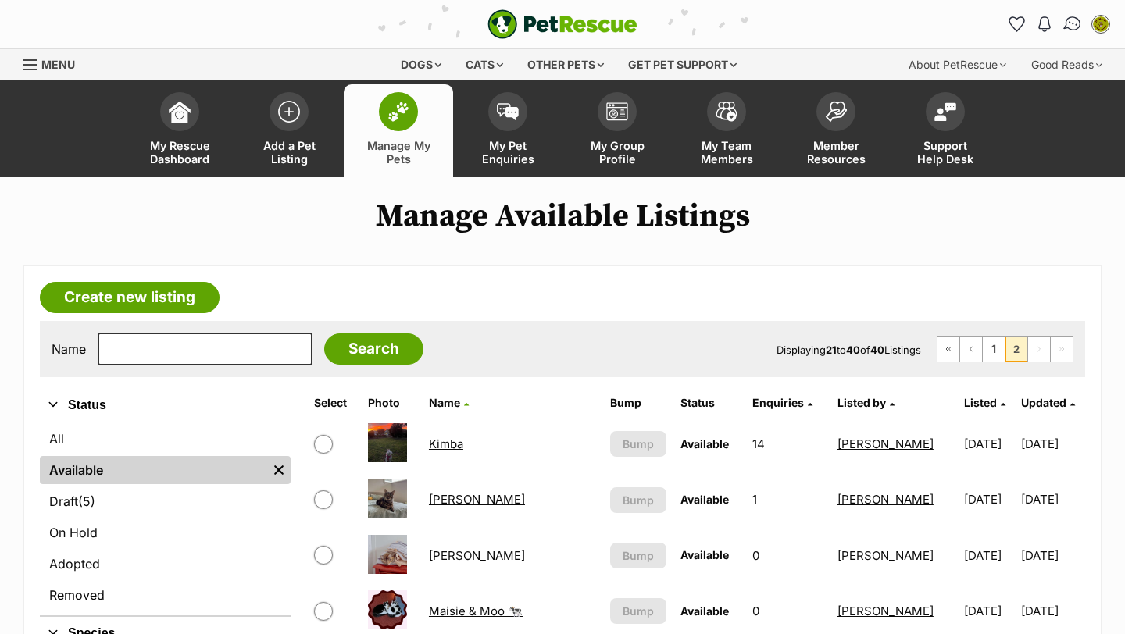
click at [1073, 23] on img "Conversations" at bounding box center [1072, 24] width 21 height 20
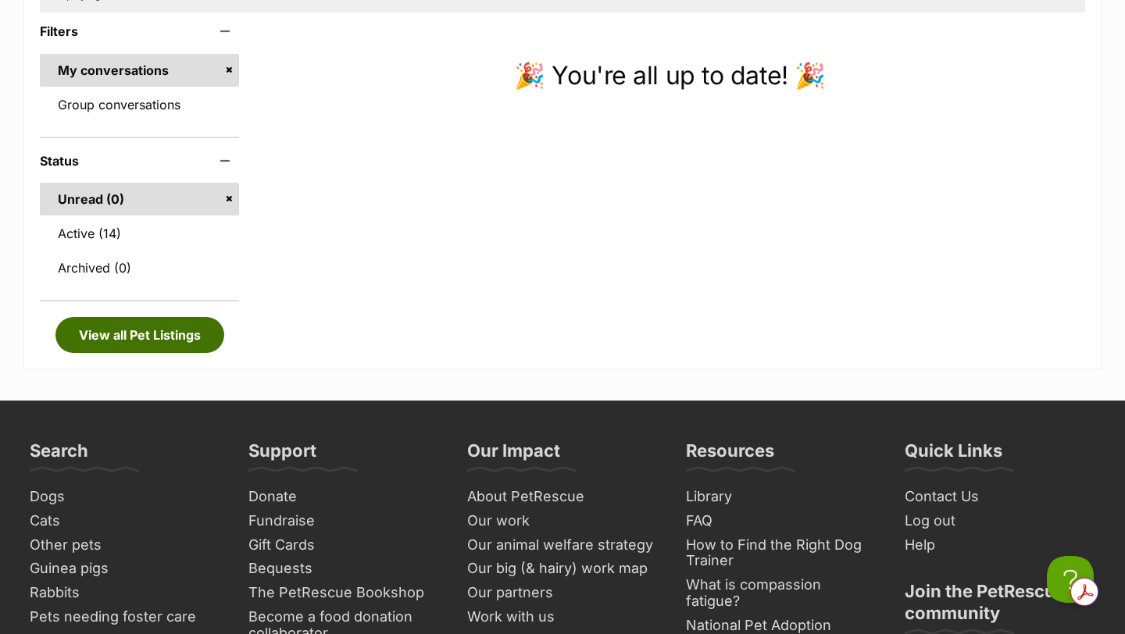
click at [162, 333] on link "View all Pet Listings" at bounding box center [139, 335] width 169 height 36
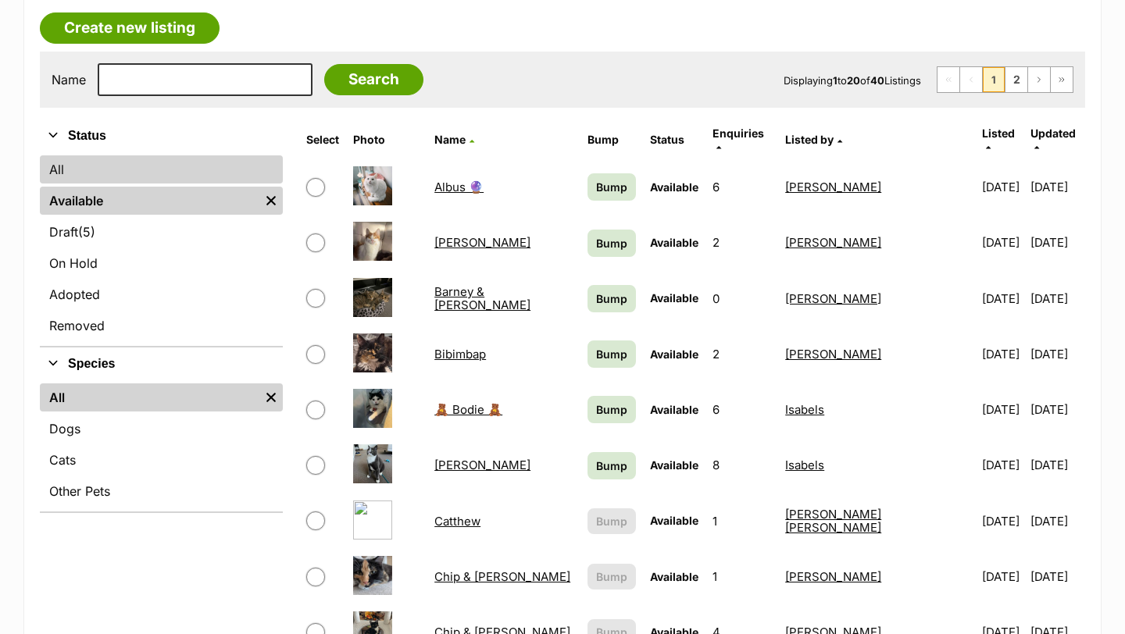
scroll to position [283, 0]
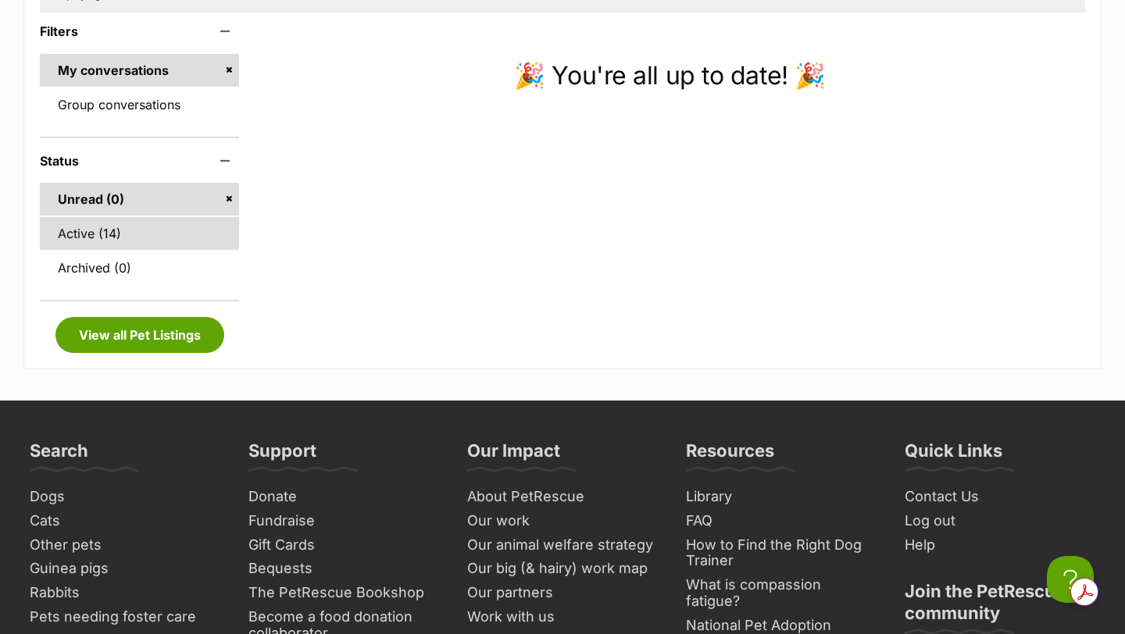
click at [90, 238] on link "Active (14)" at bounding box center [139, 233] width 199 height 33
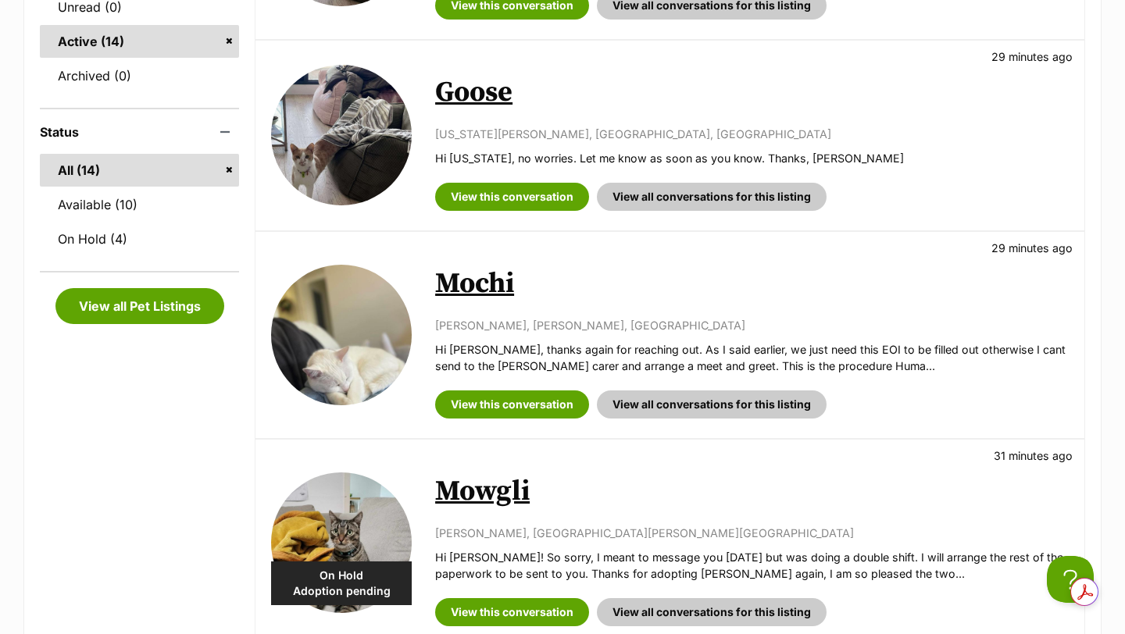
scroll to position [530, 0]
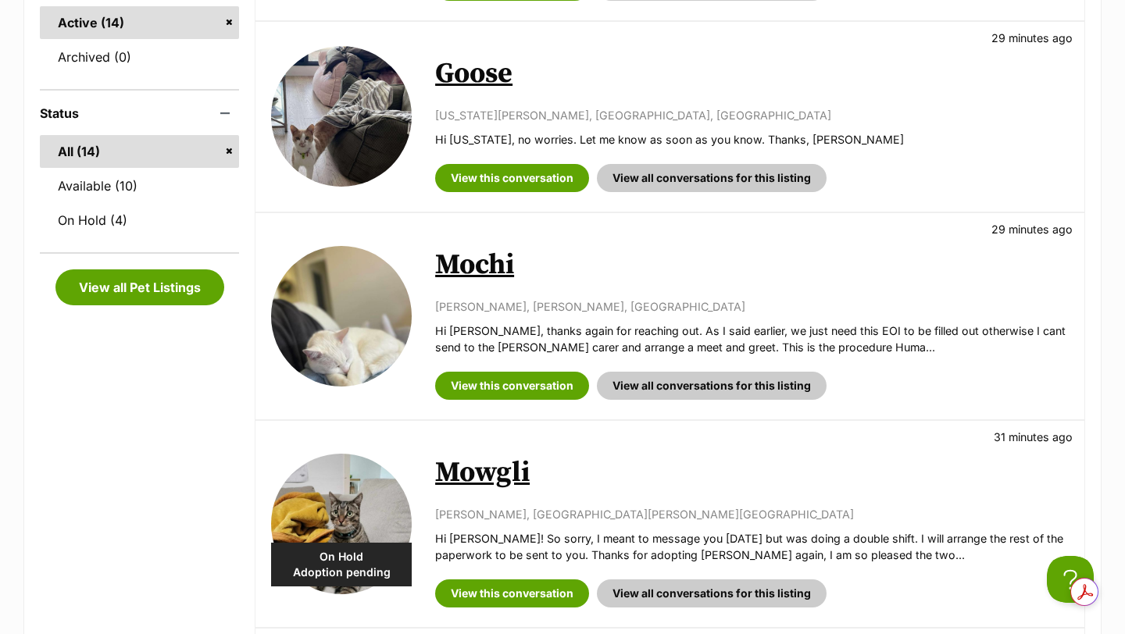
click at [484, 479] on link "Mowgli" at bounding box center [482, 472] width 95 height 35
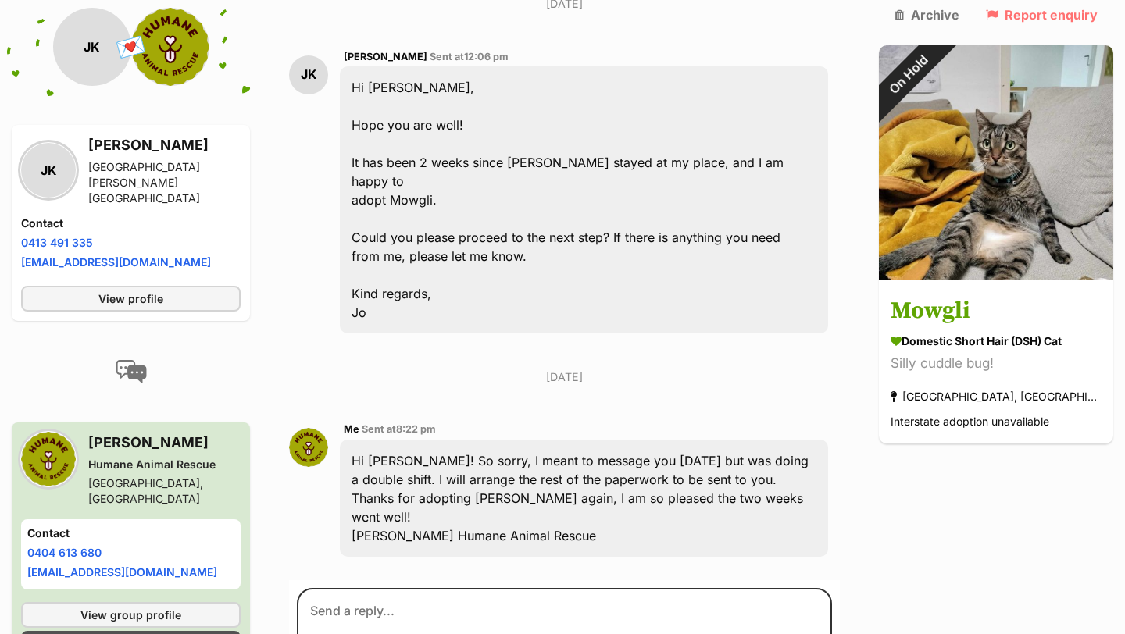
scroll to position [7263, 0]
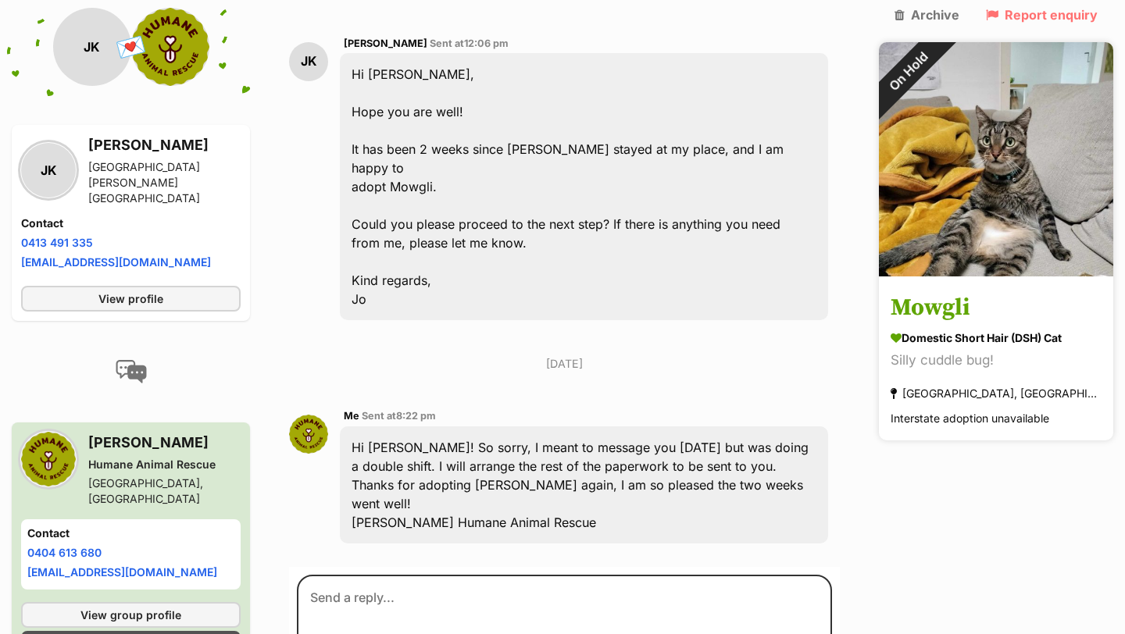
click at [970, 217] on img at bounding box center [996, 159] width 234 height 234
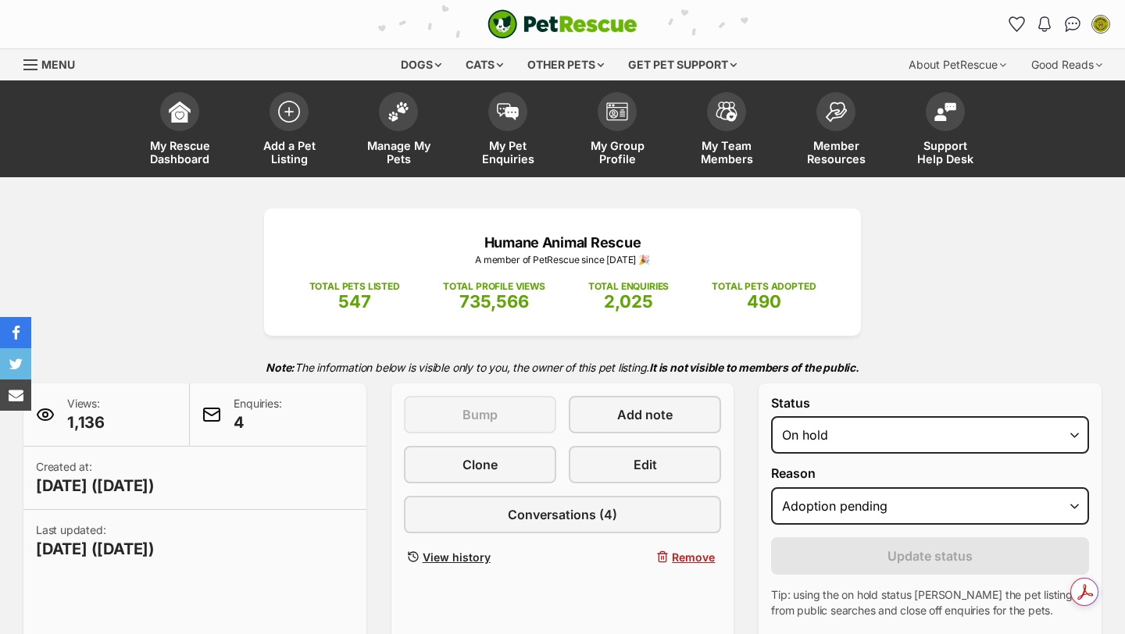
select select "adoption_pending"
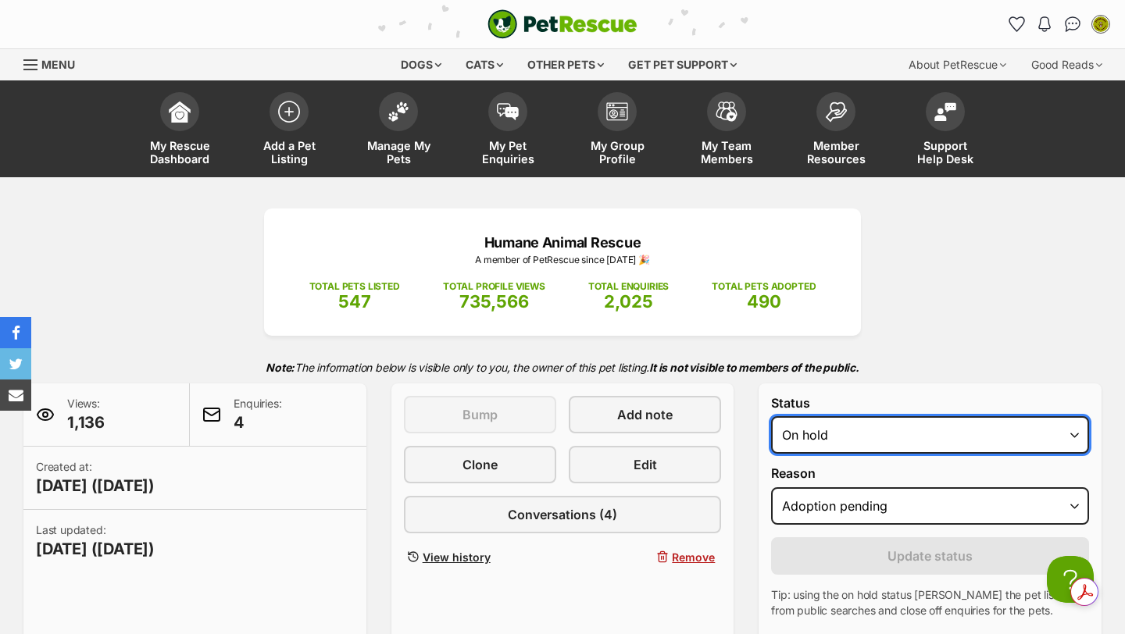
click at [930, 434] on select "Draft - not available as listing has enquires Available On hold Adopted" at bounding box center [930, 434] width 318 height 37
select select "rehomed"
click at [771, 417] on select "Draft - not available as listing has enquires Available On hold Adopted" at bounding box center [930, 434] width 318 height 37
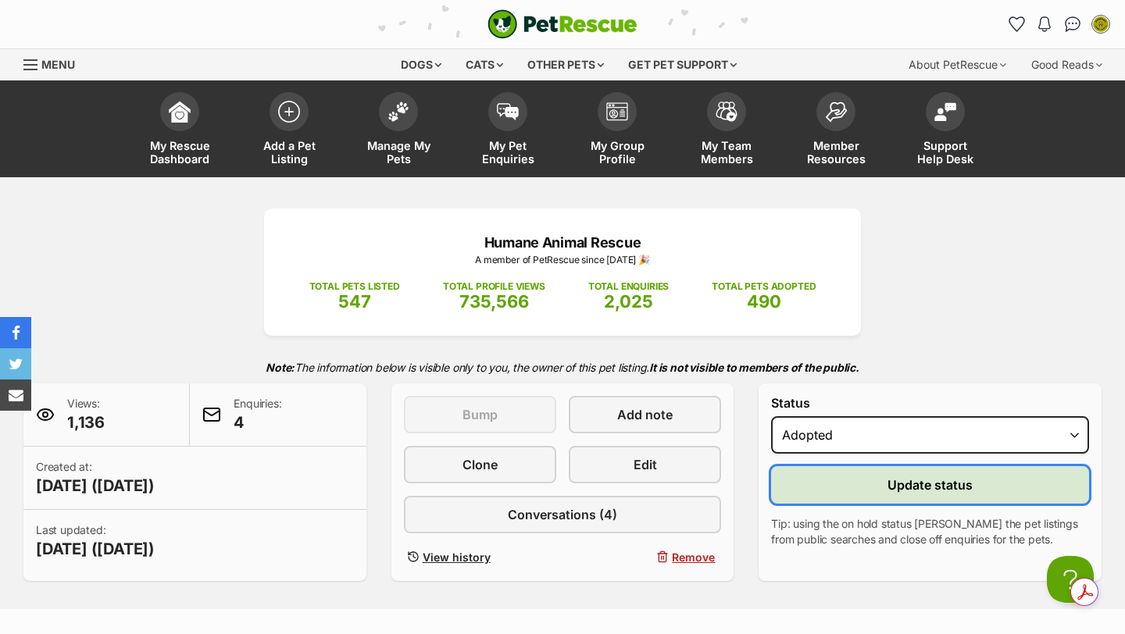
click at [941, 489] on span "Update status" at bounding box center [929, 485] width 85 height 19
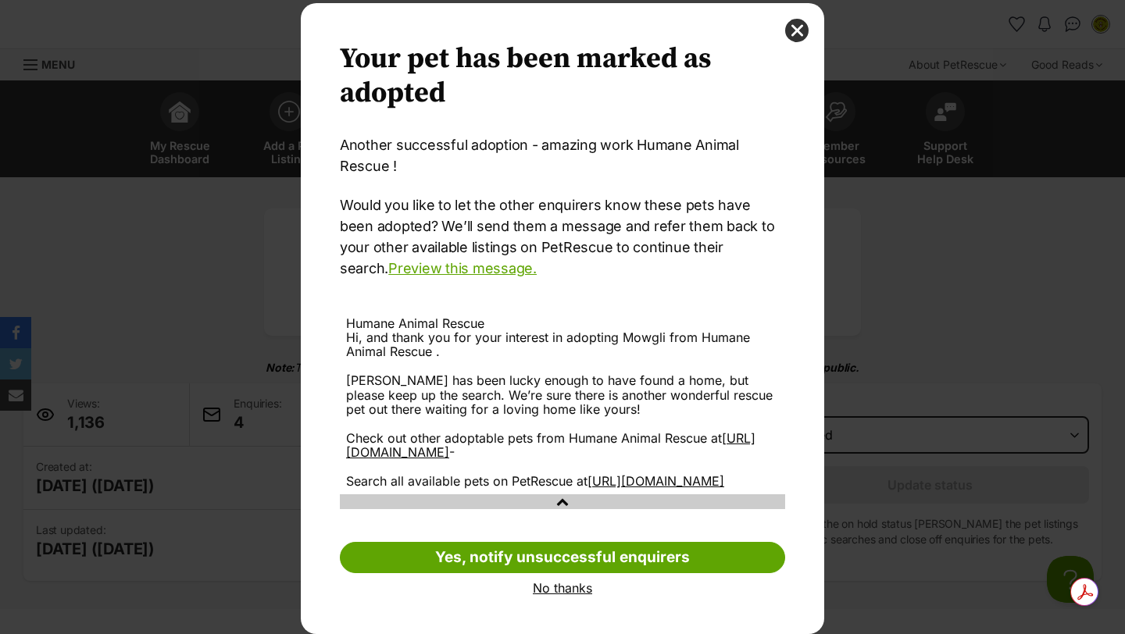
scroll to position [37, 0]
click at [564, 595] on link "No thanks" at bounding box center [562, 588] width 445 height 14
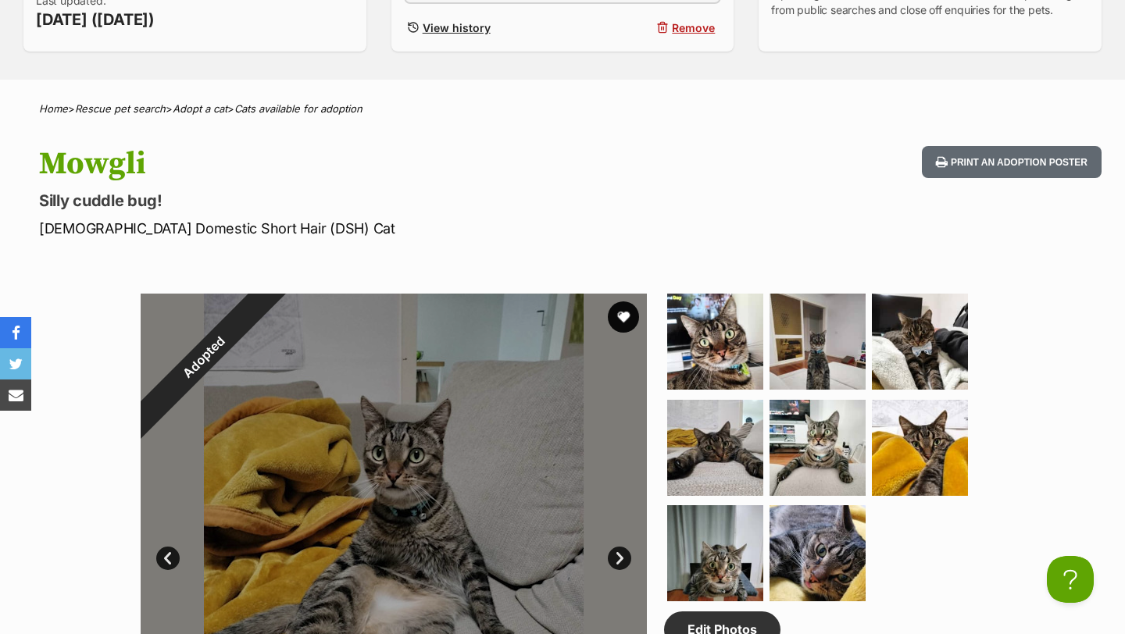
scroll to position [526, 0]
